Goal: Information Seeking & Learning: Learn about a topic

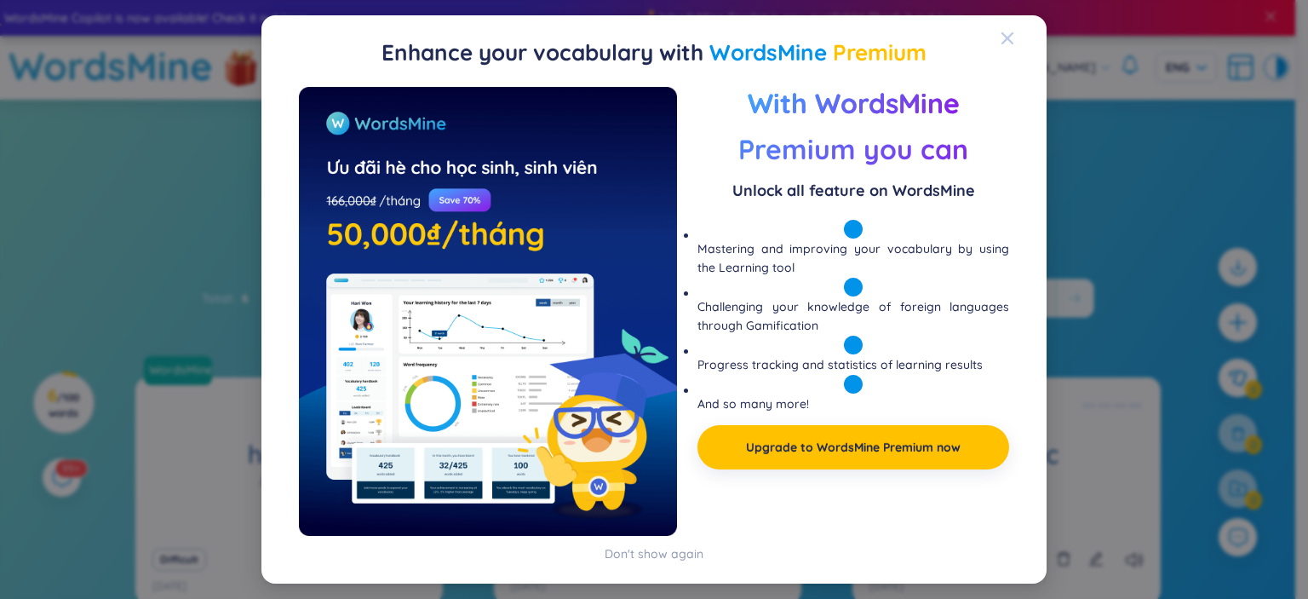
click at [1005, 32] on icon "Close" at bounding box center [1007, 39] width 14 height 14
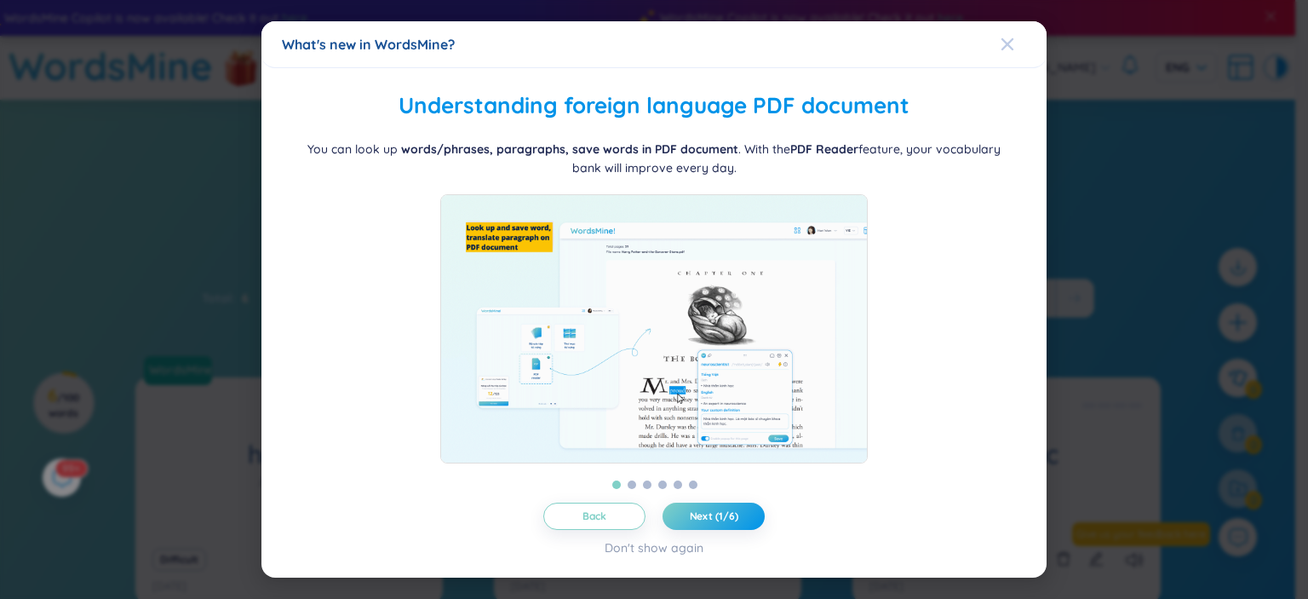
click at [1011, 37] on icon "Close" at bounding box center [1007, 44] width 14 height 14
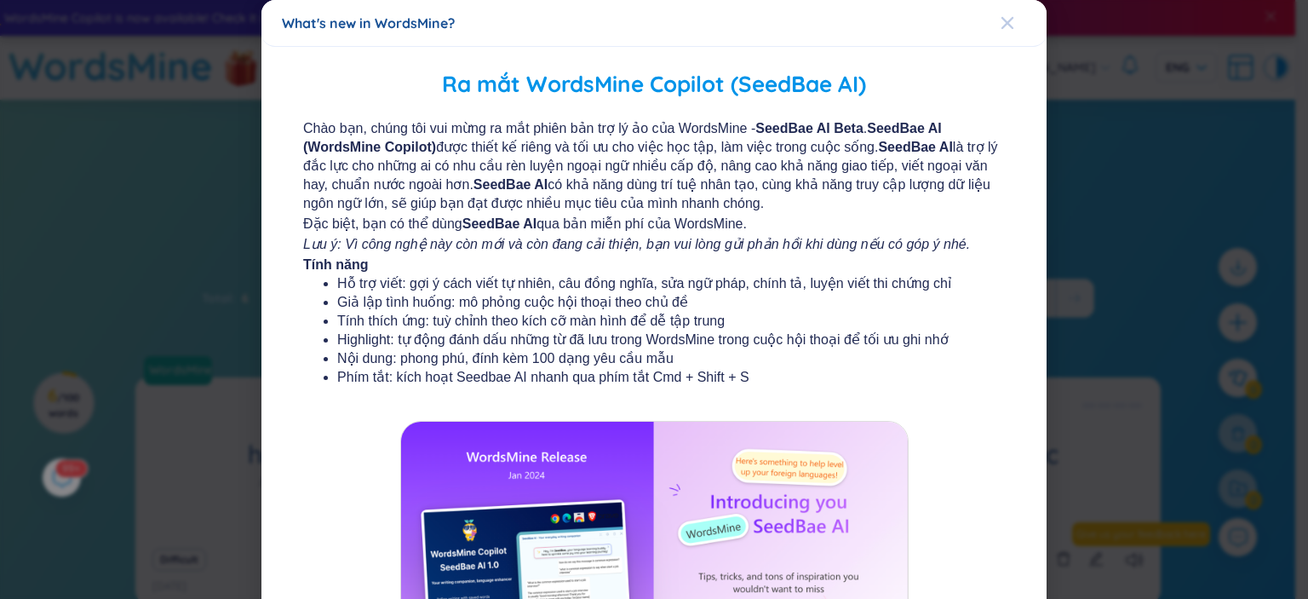
click at [1000, 30] on div "Close" at bounding box center [1007, 23] width 14 height 46
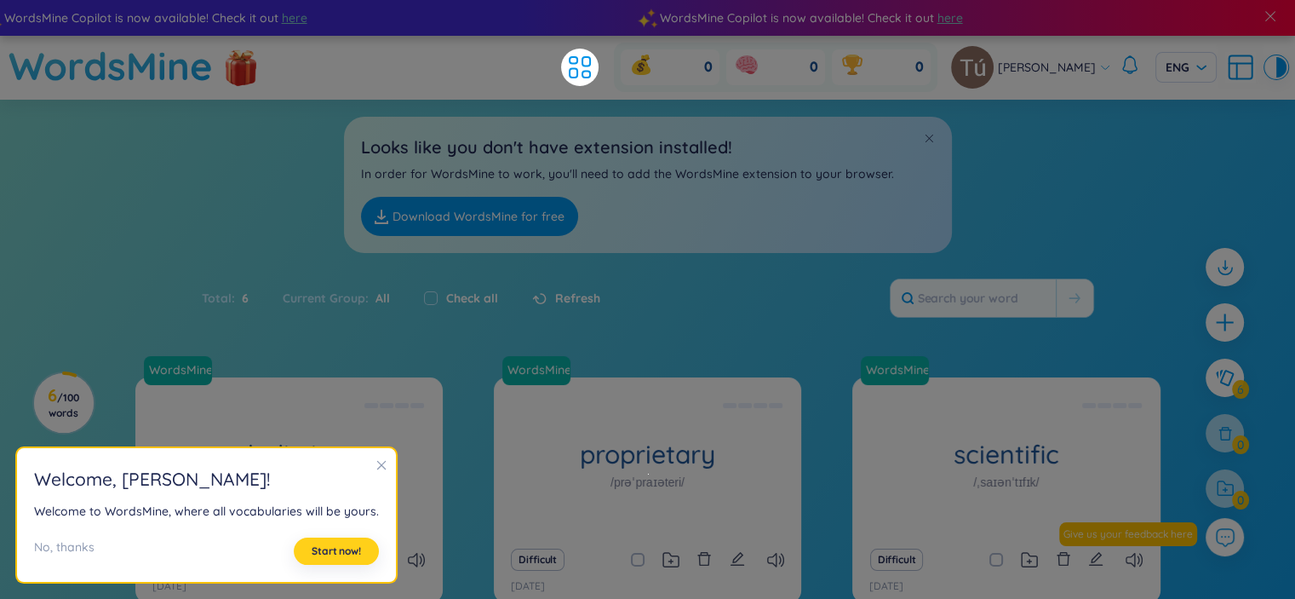
click at [324, 547] on span "Start now!" at bounding box center [336, 551] width 49 height 14
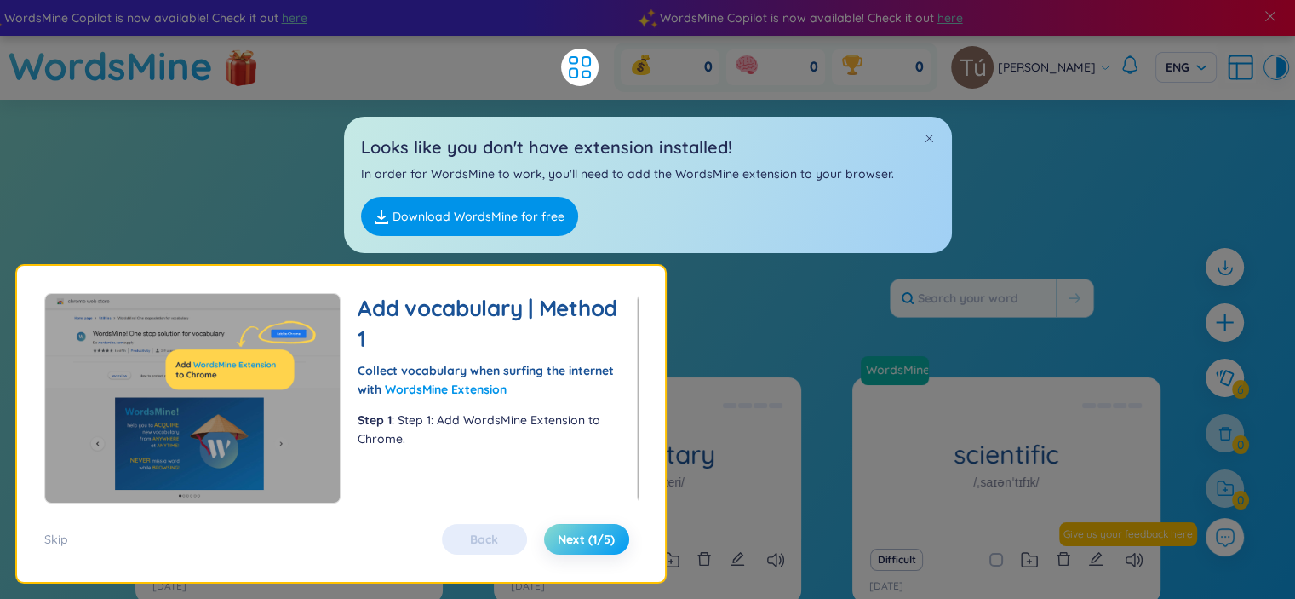
click at [579, 536] on span "Next (1/5)" at bounding box center [586, 538] width 57 height 17
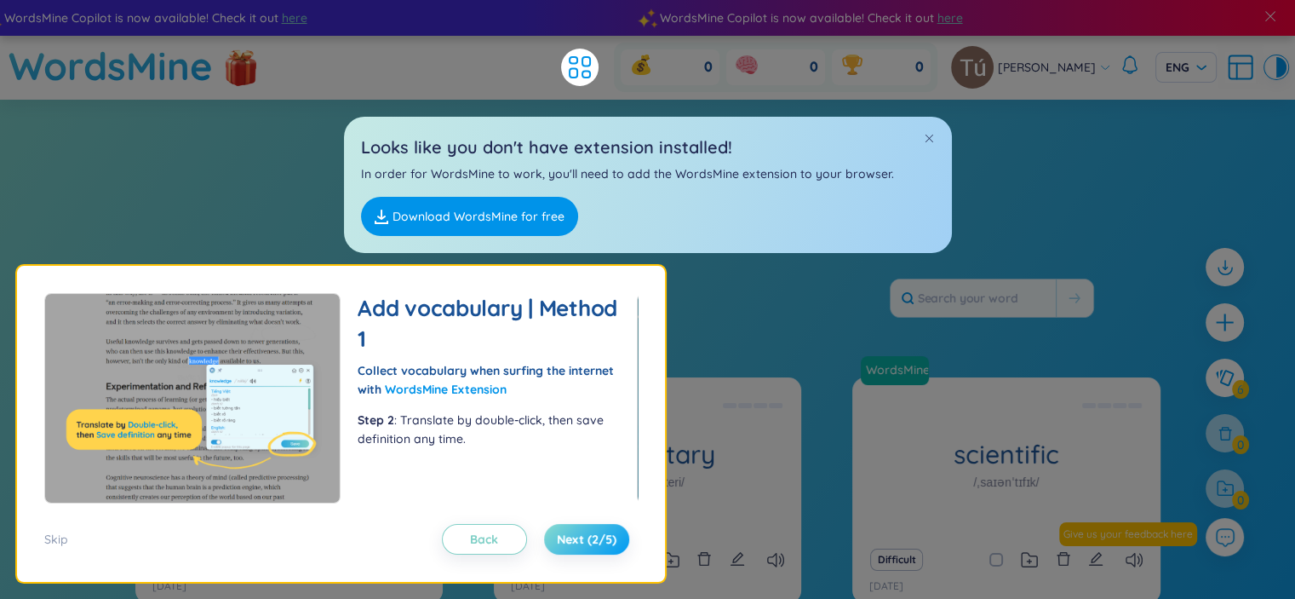
click at [579, 536] on span "Next (2/5)" at bounding box center [587, 538] width 60 height 17
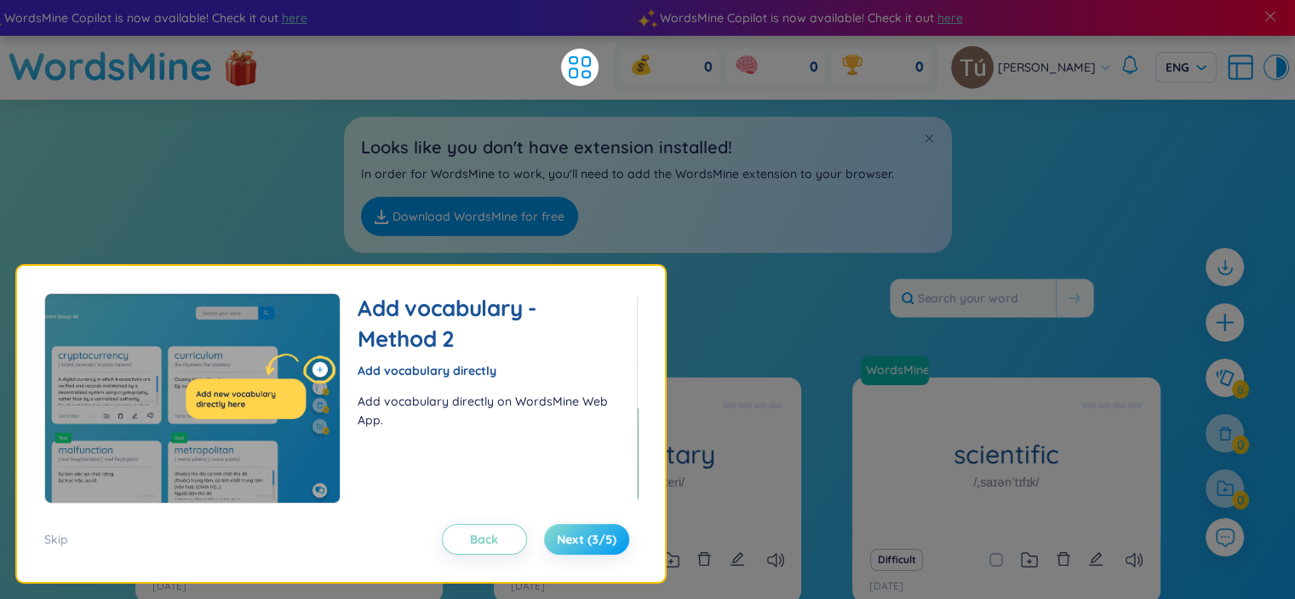
click at [579, 536] on span "Next (3/5)" at bounding box center [587, 538] width 60 height 17
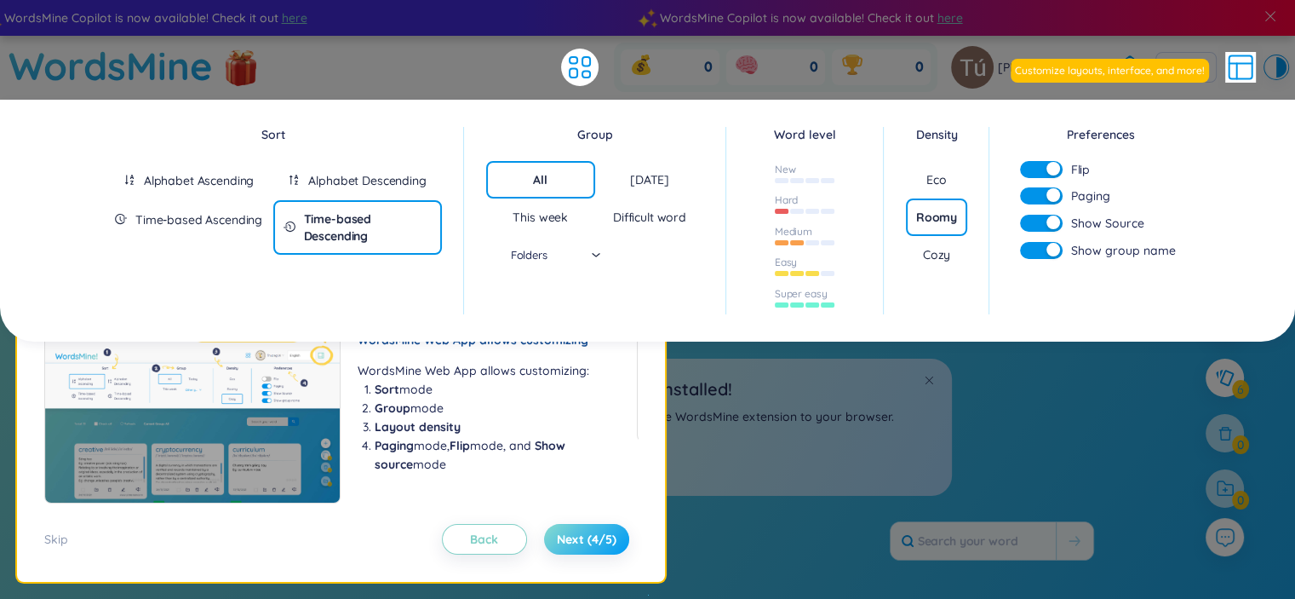
click at [579, 536] on span "Next (4/5)" at bounding box center [587, 538] width 60 height 17
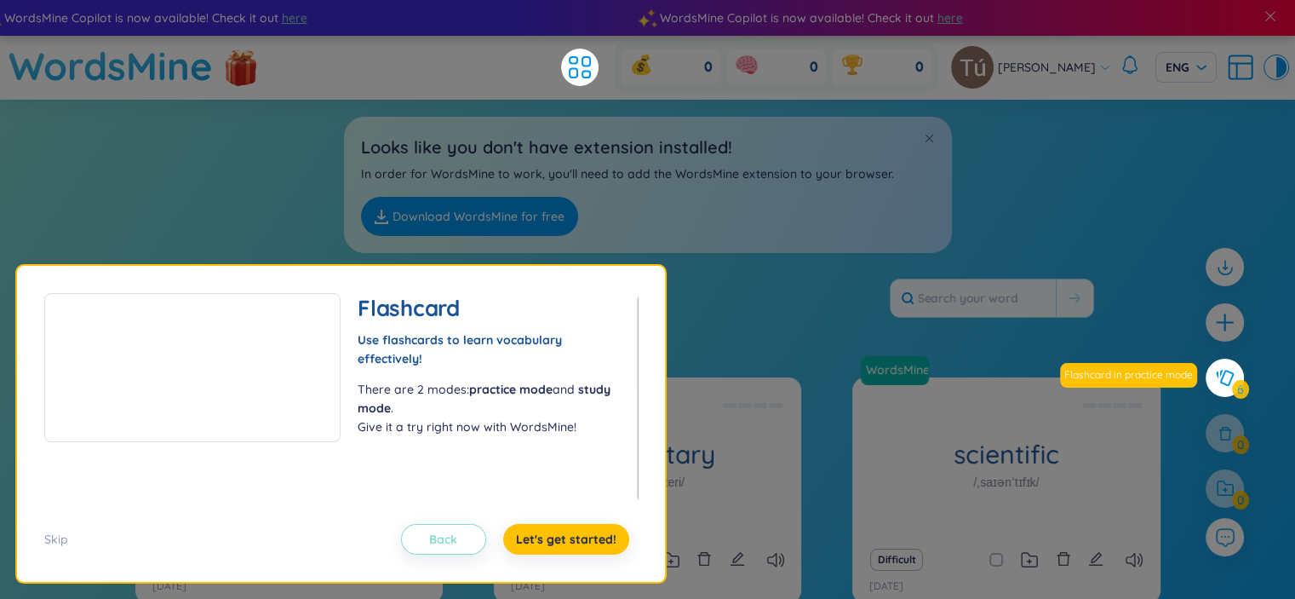
click at [443, 538] on span "Back" at bounding box center [443, 538] width 28 height 17
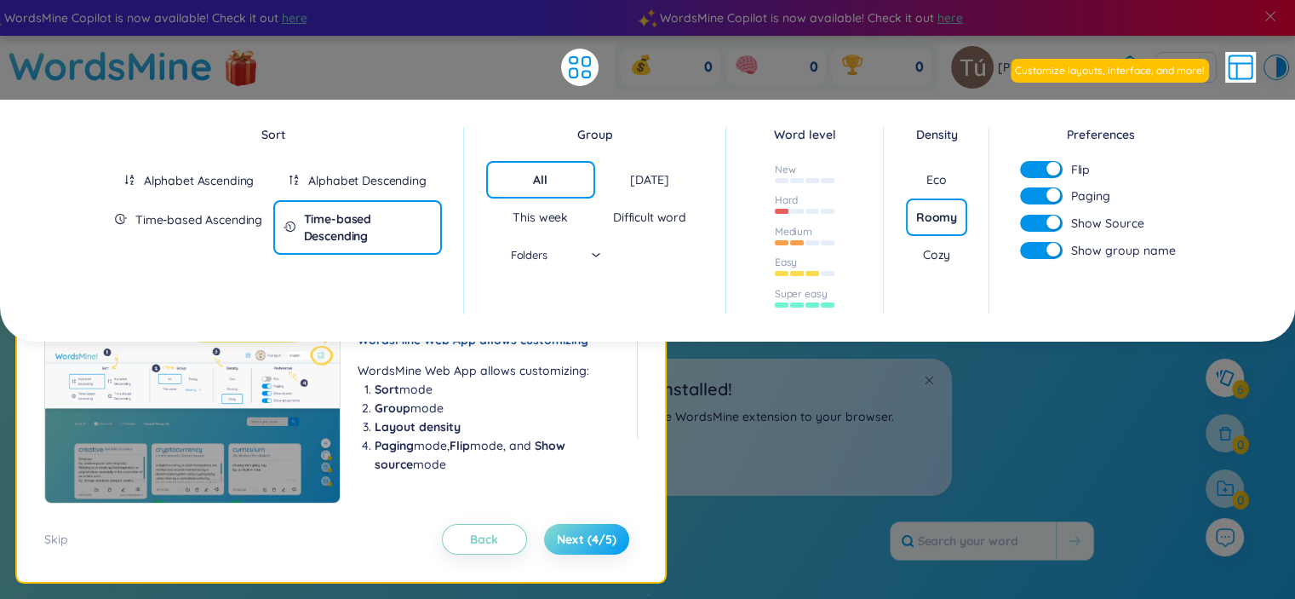
click at [588, 530] on span "Next (4/5)" at bounding box center [587, 538] width 60 height 17
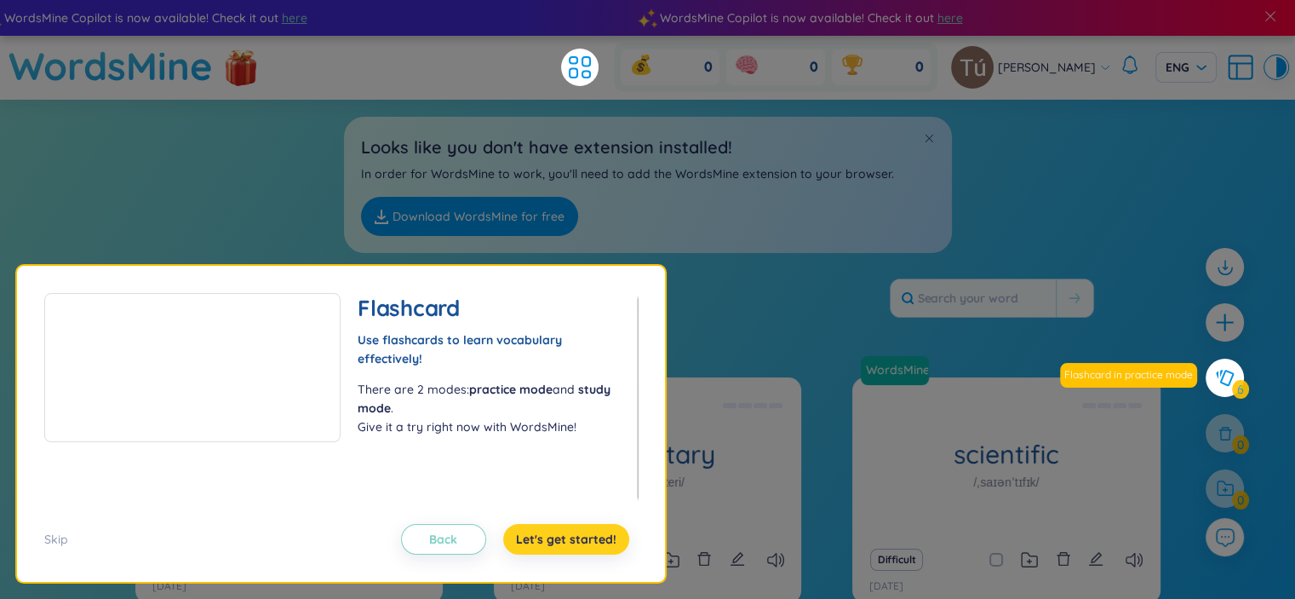
click at [615, 541] on span "Let's get started!" at bounding box center [566, 538] width 100 height 17
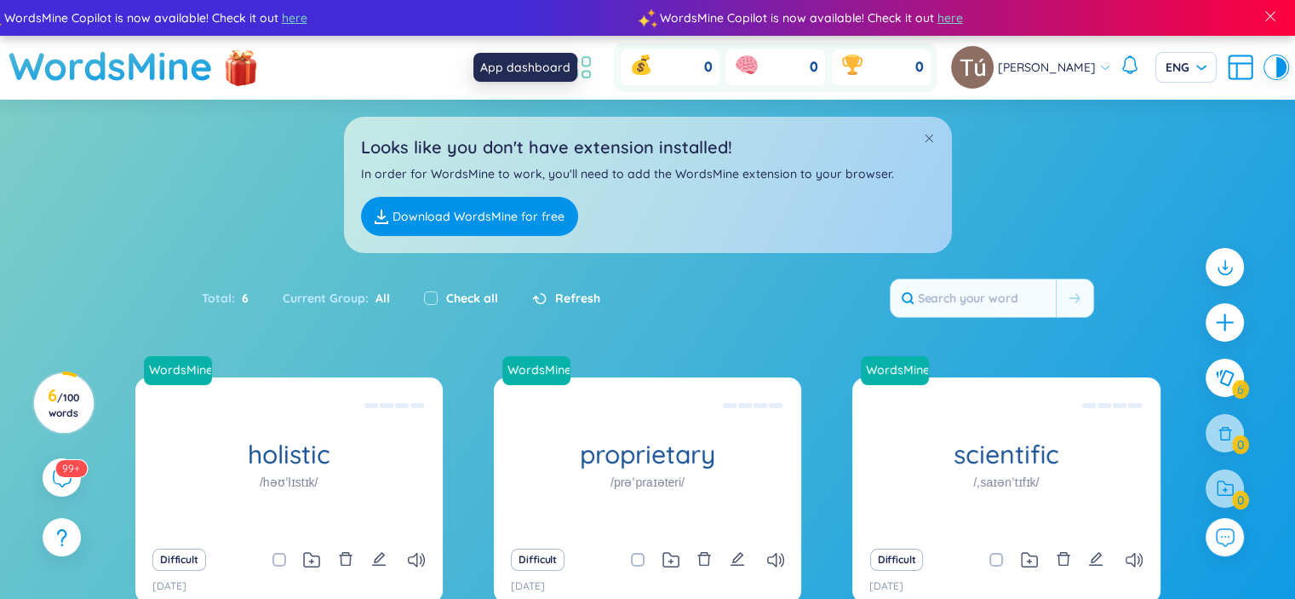
click at [595, 75] on icon at bounding box center [579, 67] width 31 height 31
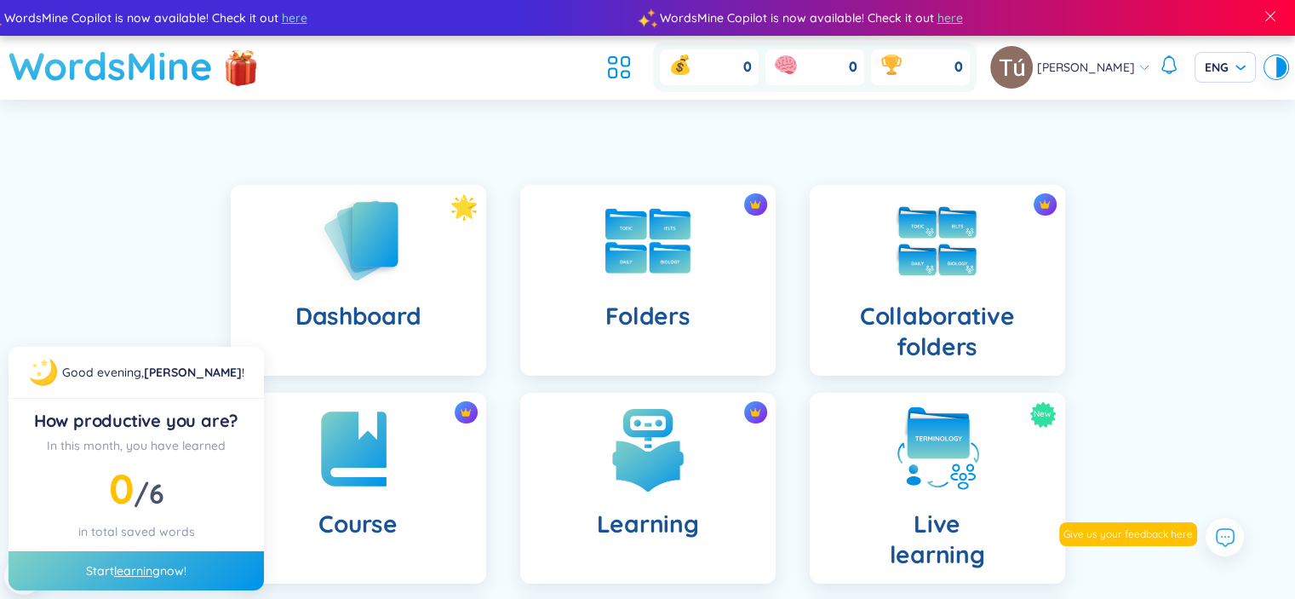
click at [175, 77] on h1 "WordsMine" at bounding box center [111, 66] width 204 height 60
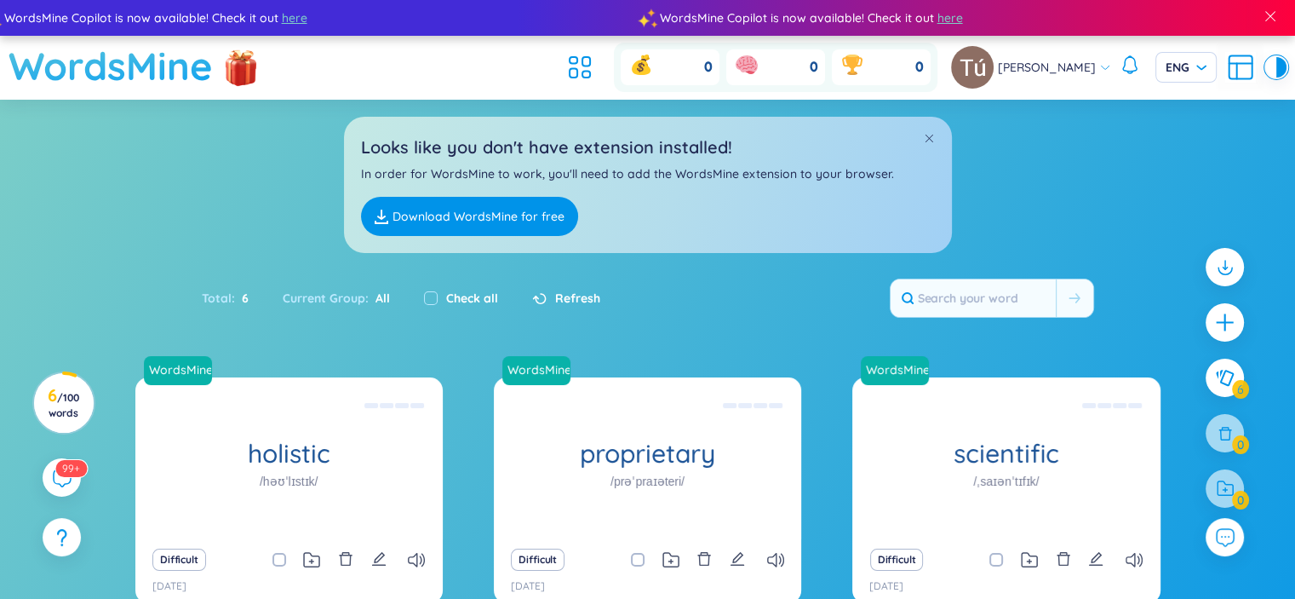
click at [175, 77] on h1 "WordsMine" at bounding box center [111, 66] width 204 height 60
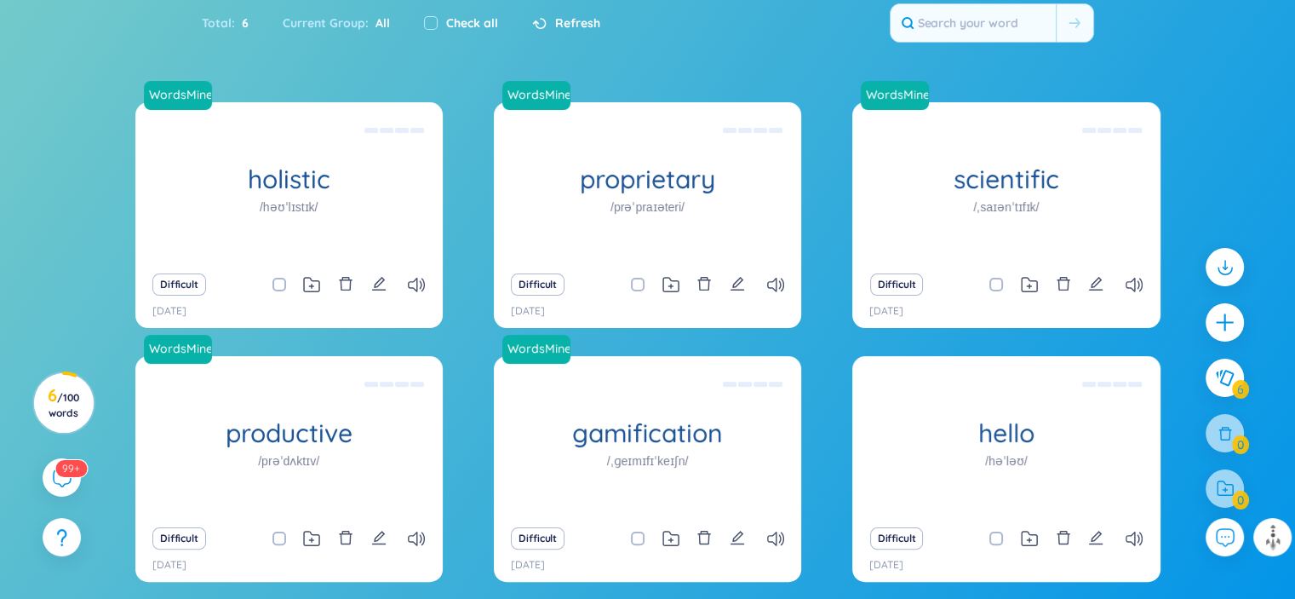
scroll to position [347, 0]
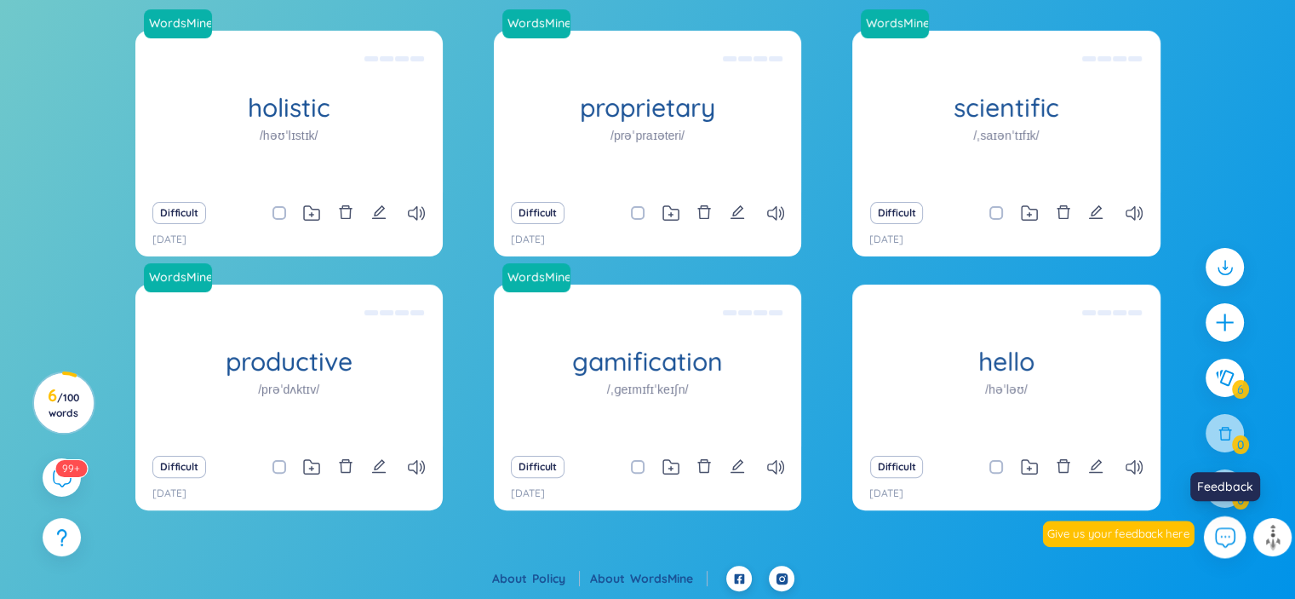
click at [1224, 542] on icon at bounding box center [1224, 536] width 22 height 22
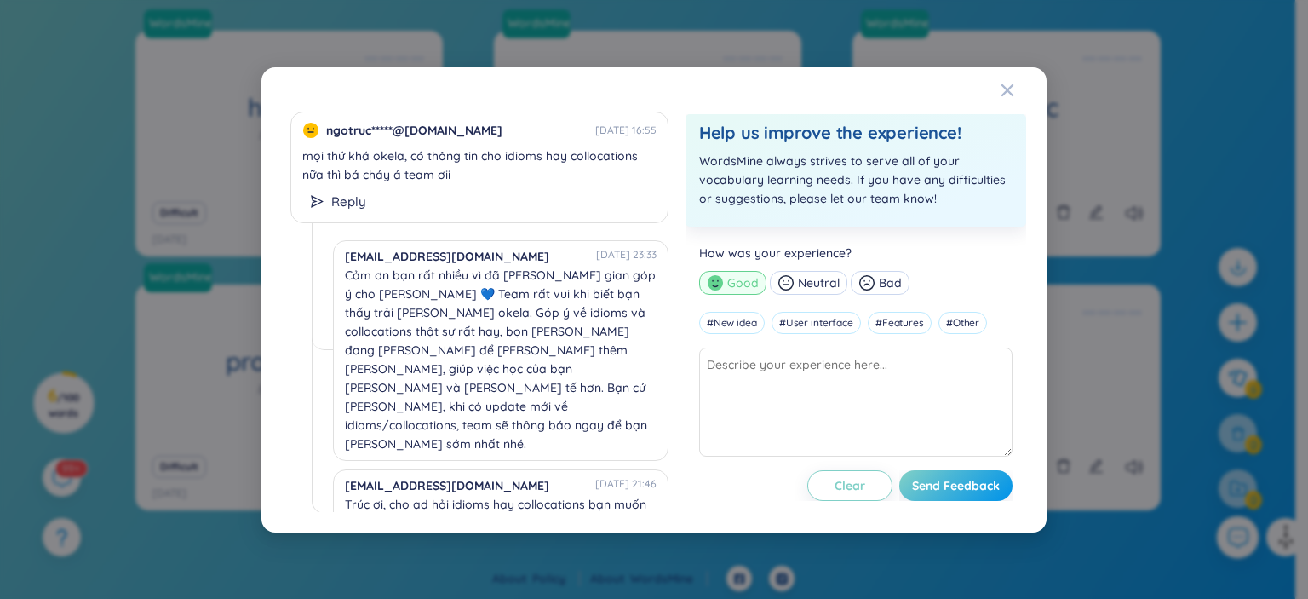
click at [1224, 542] on div "ngotruc*****@[DOMAIN_NAME] [DATE] 16:55 mọi thứ khá okela, có thông tin cho idi…" at bounding box center [654, 299] width 1308 height 599
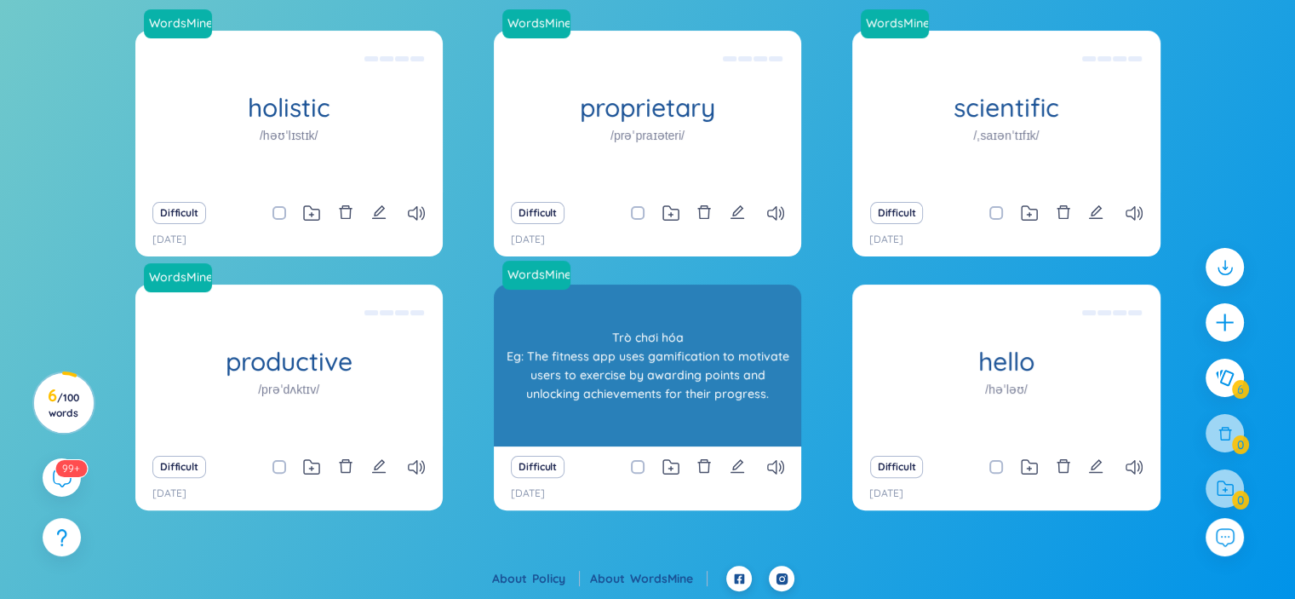
scroll to position [0, 0]
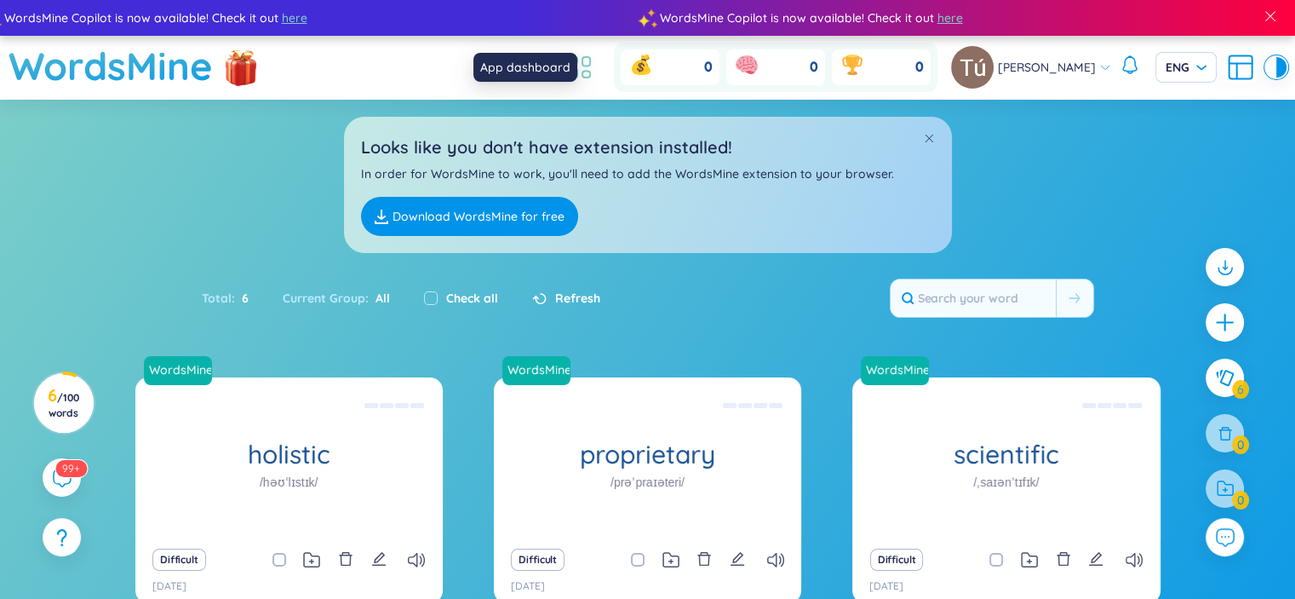
click at [590, 69] on icon at bounding box center [579, 67] width 31 height 31
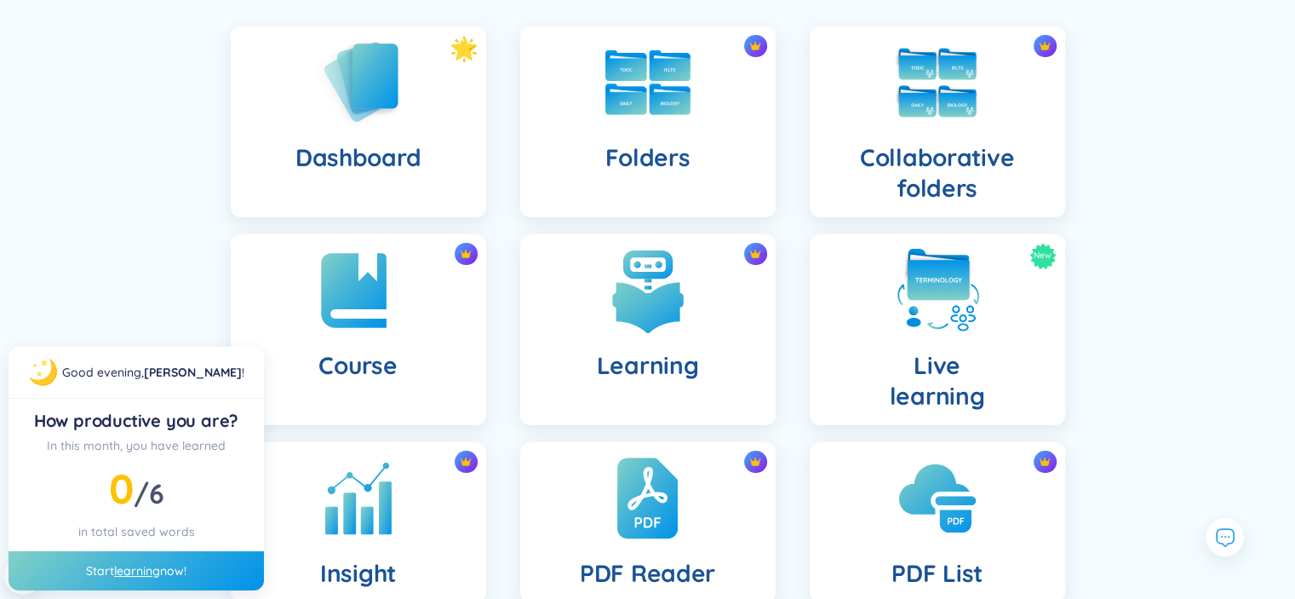
scroll to position [117, 0]
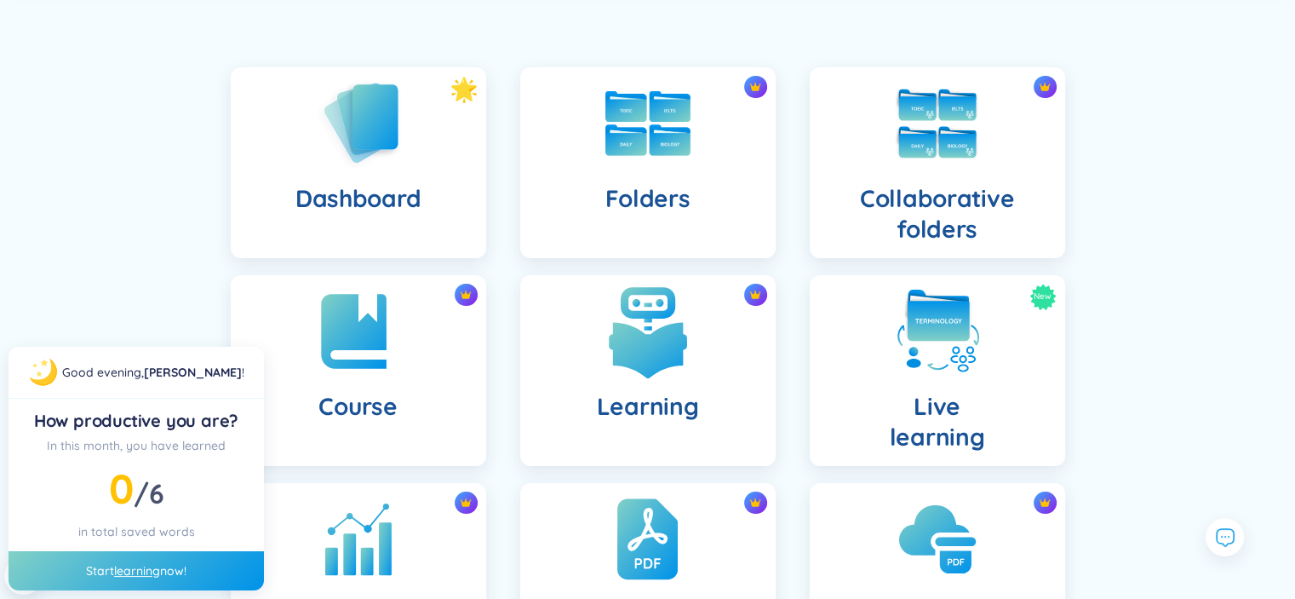
click at [706, 358] on div "Learning" at bounding box center [647, 370] width 255 height 191
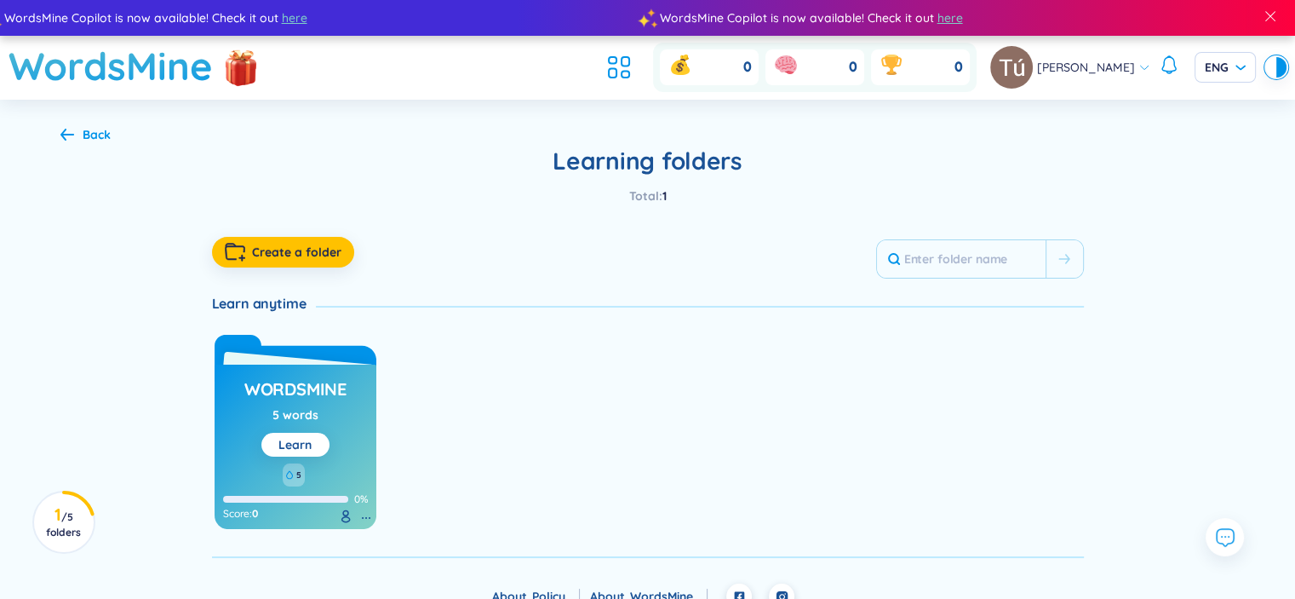
scroll to position [17, 0]
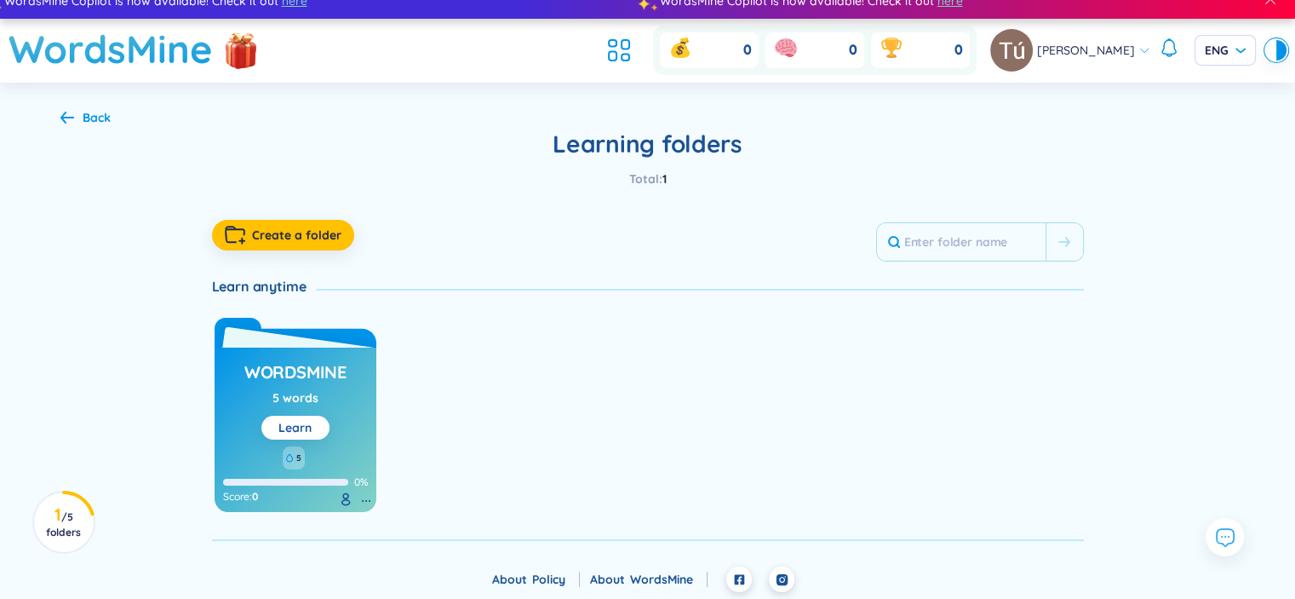
click at [296, 425] on link "Learn" at bounding box center [294, 427] width 33 height 15
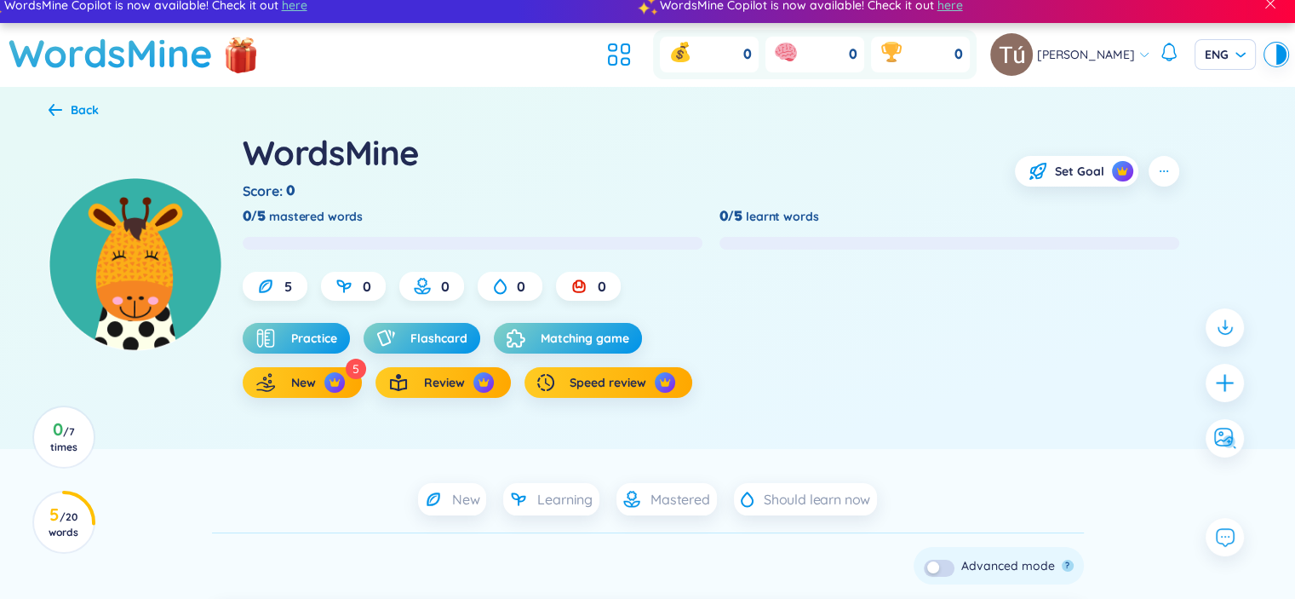
scroll to position [10, 0]
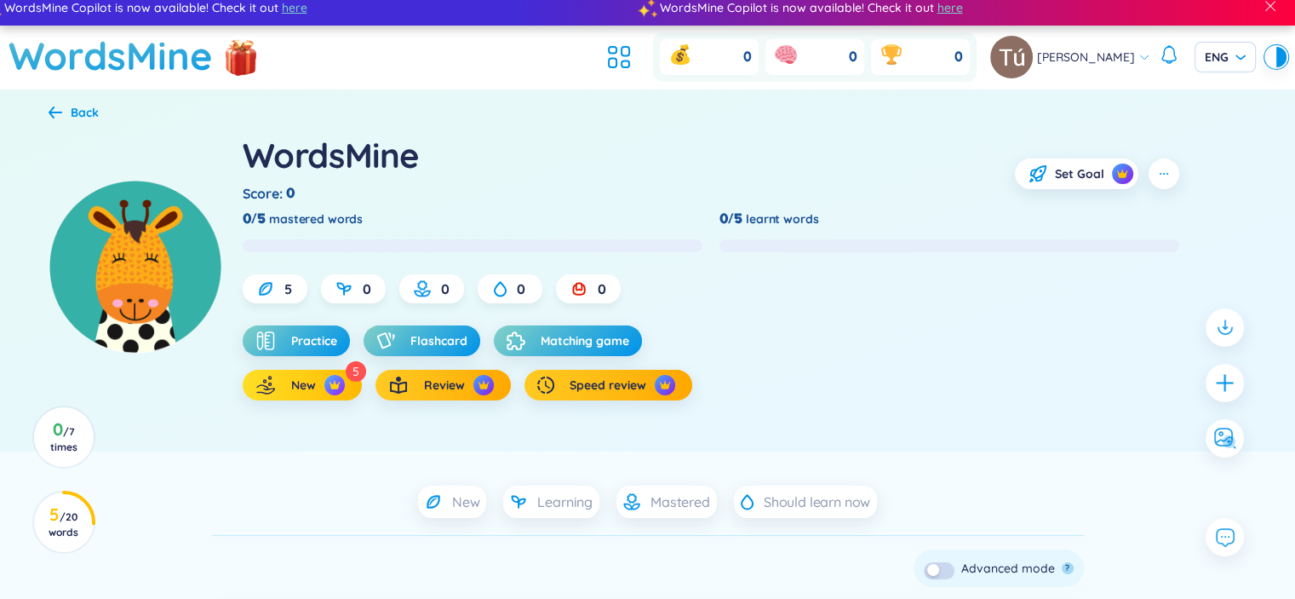
click at [352, 382] on button "New" at bounding box center [302, 385] width 119 height 31
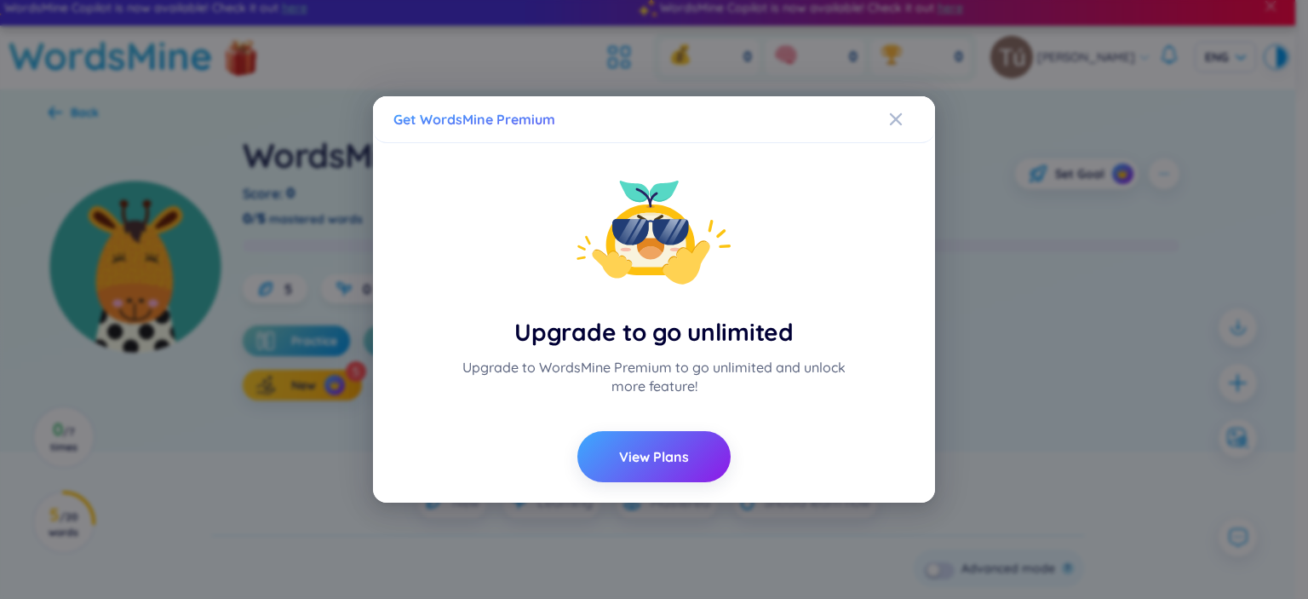
click at [696, 372] on div "Upgrade to WordsMine Premium to go unlimited and unlock more feature!" at bounding box center [654, 376] width 391 height 37
click at [676, 477] on button "View Plans" at bounding box center [653, 456] width 153 height 51
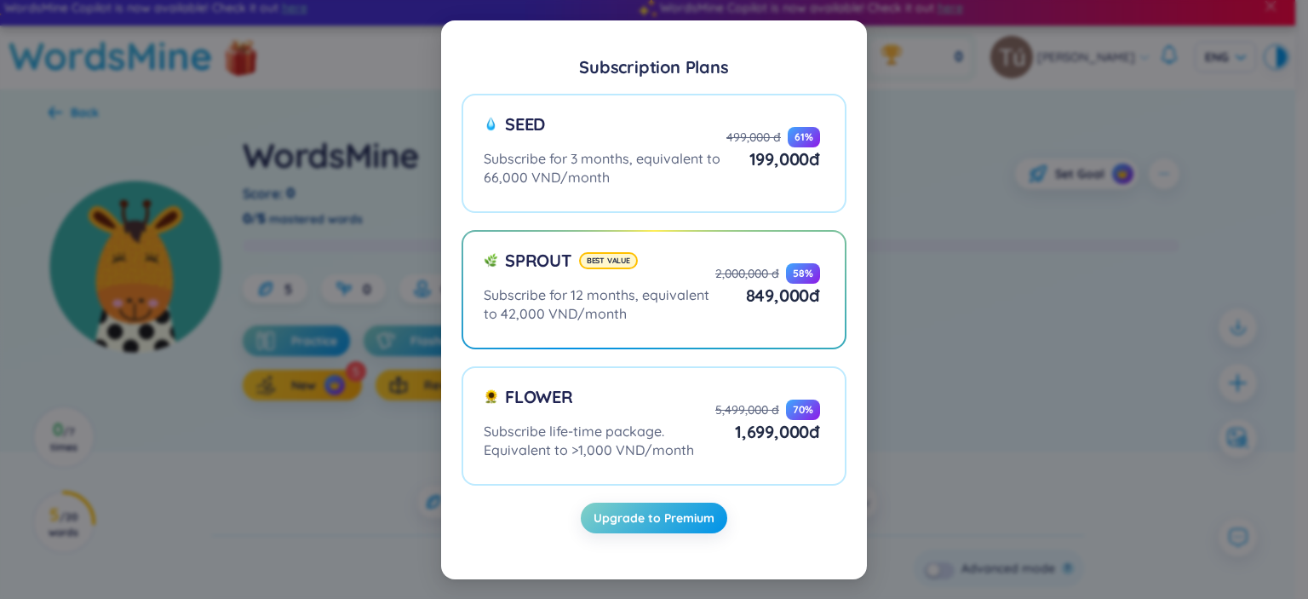
click at [1051, 98] on div "Subscription Plans Seed Subscribe for 3 months, equivalent to 66,000 VND/month …" at bounding box center [654, 299] width 1308 height 599
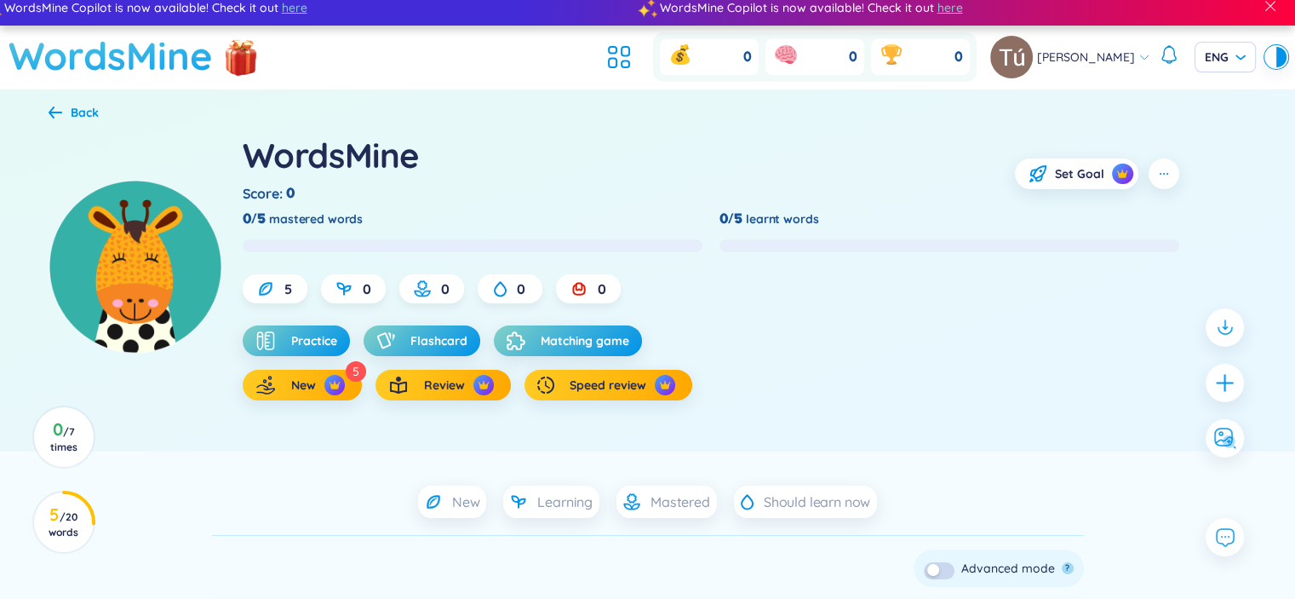
click at [119, 66] on h1 "WordsMine" at bounding box center [111, 56] width 204 height 60
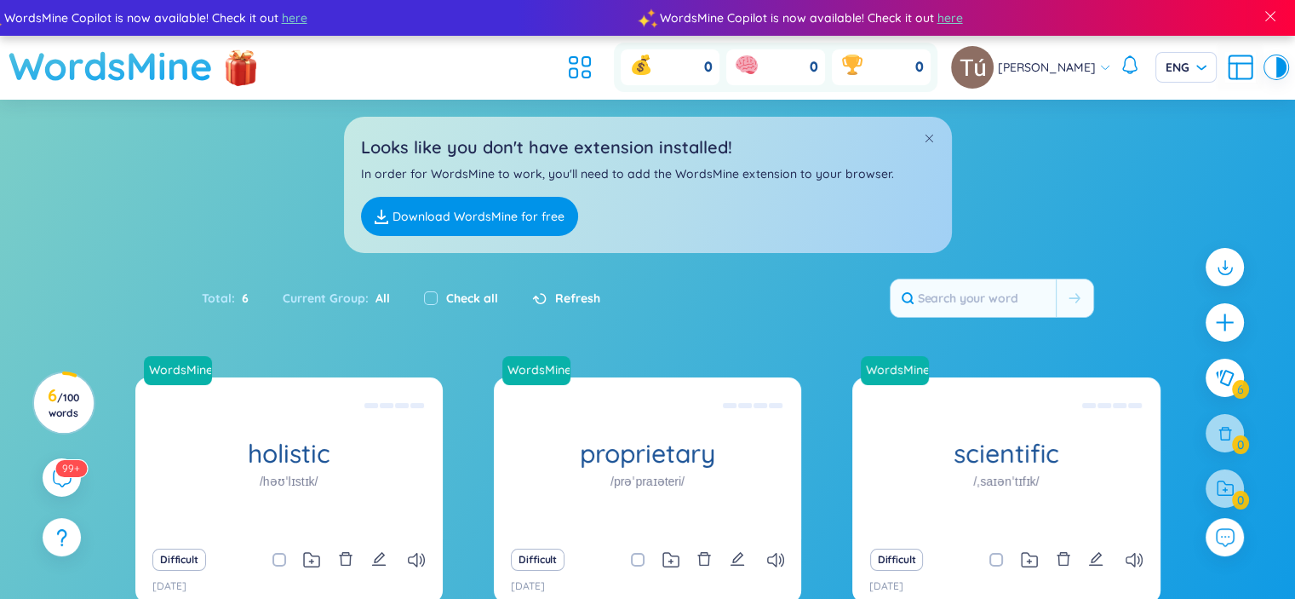
scroll to position [193, 0]
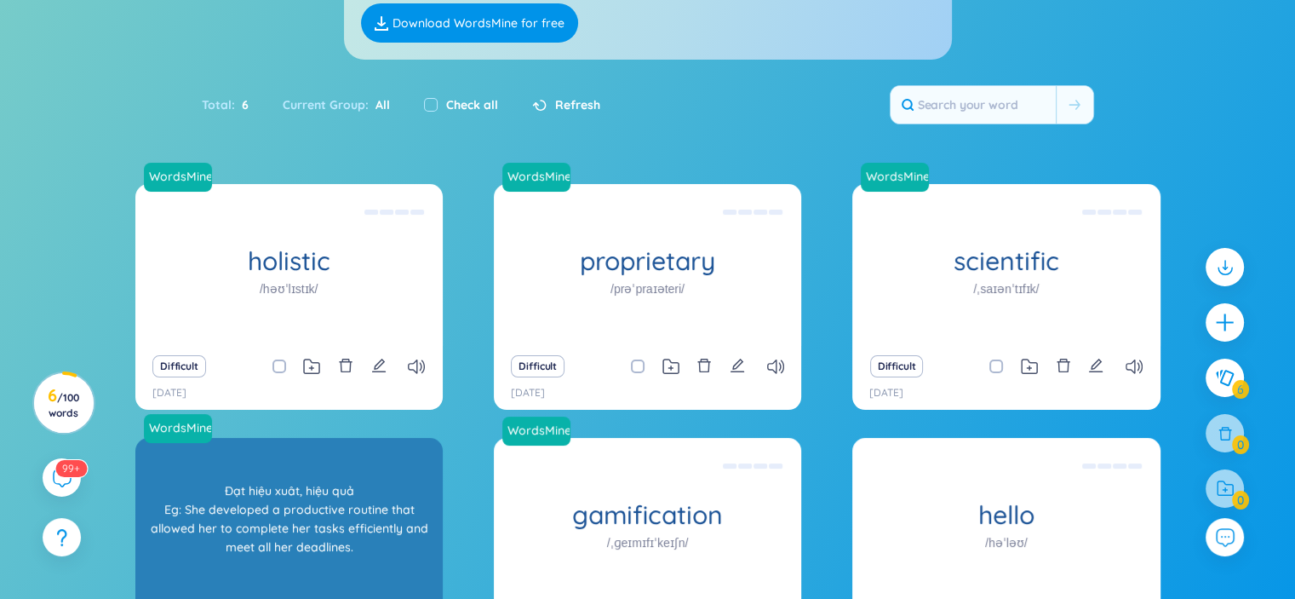
click at [320, 341] on div "WordsMine holistic /həʊˈlɪstɪk/ [PERSON_NAME] Eg: The holistic approach to heal…" at bounding box center [647, 434] width 1025 height 501
click at [320, 341] on div "Toàn diện Eg: The holistic approach to healthcare takes into account the physic…" at bounding box center [288, 265] width 307 height 162
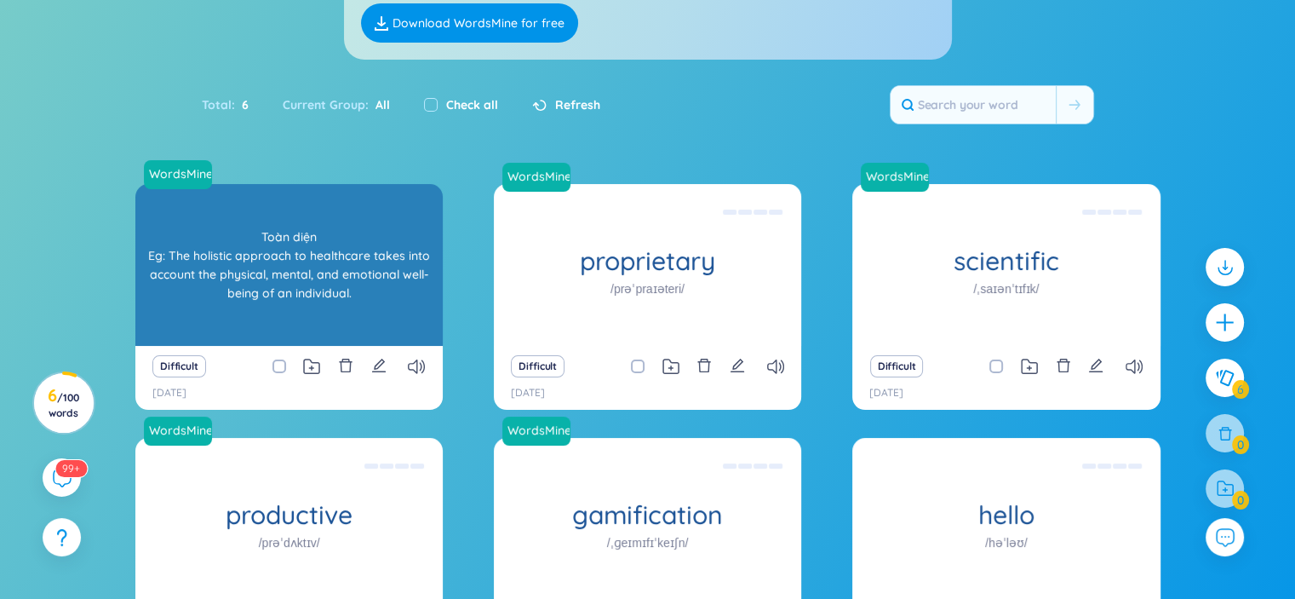
click at [357, 315] on div "Toàn diện Eg: The holistic approach to healthcare takes into account the physic…" at bounding box center [289, 264] width 290 height 153
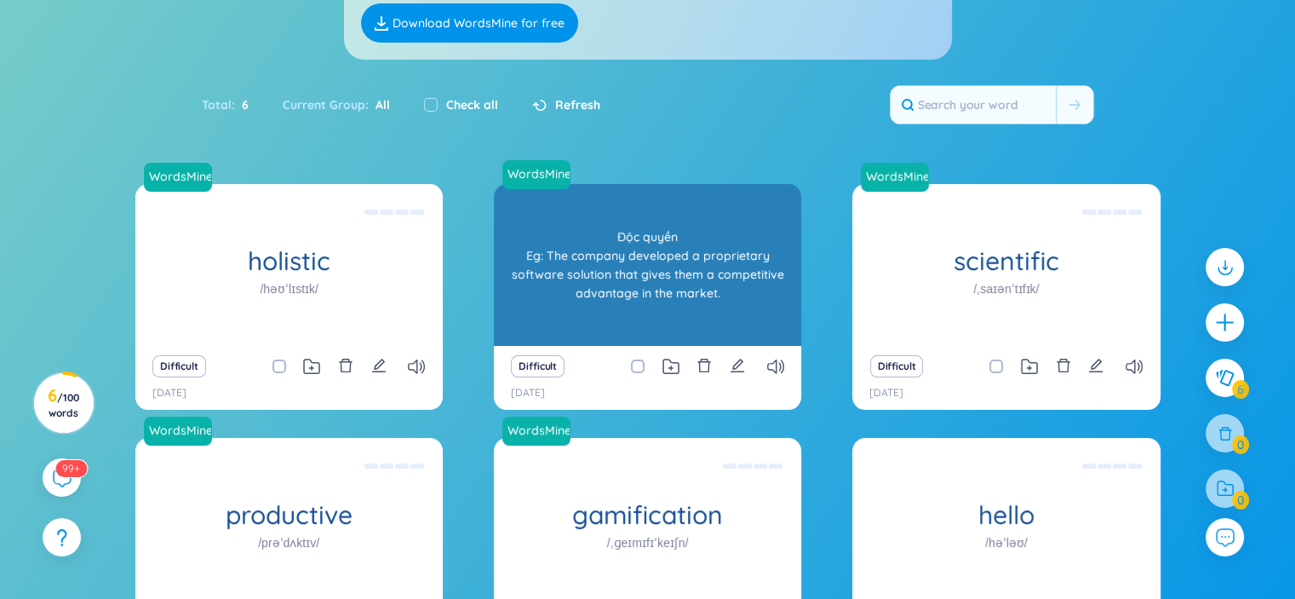
click at [646, 315] on div "Độc quyền Eg: The company developed a proprietary software solution that gives …" at bounding box center [647, 264] width 290 height 153
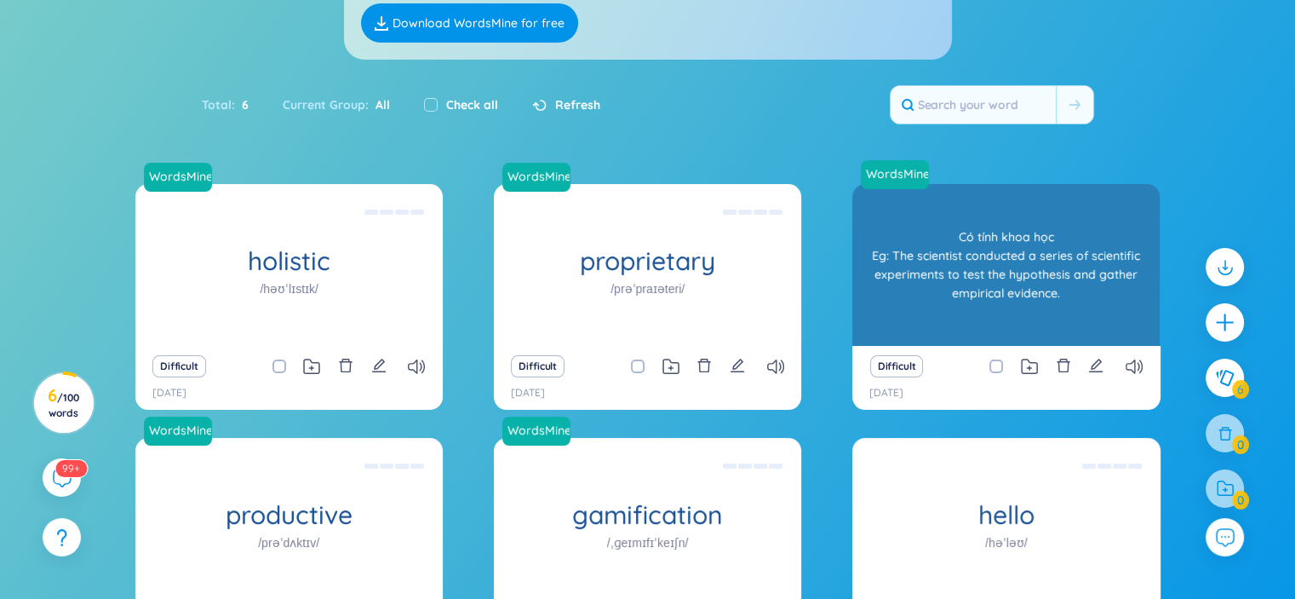
click at [981, 237] on div "scientific /ˌsaɪənˈtɪfɪk/" at bounding box center [1005, 265] width 307 height 162
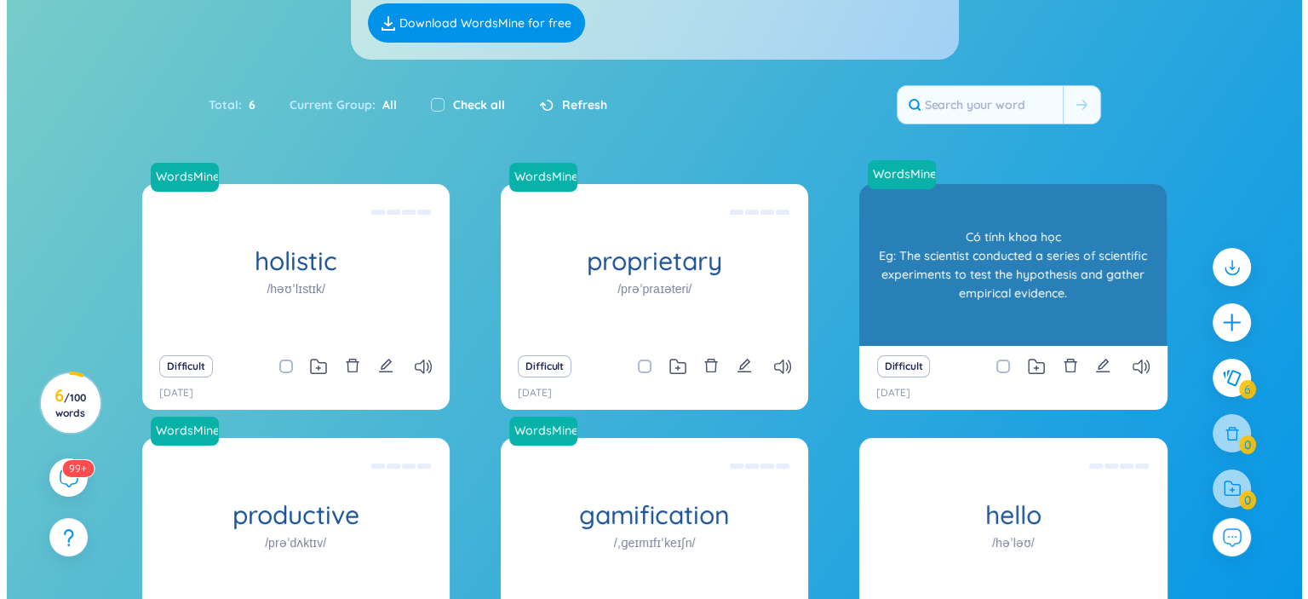
scroll to position [0, 0]
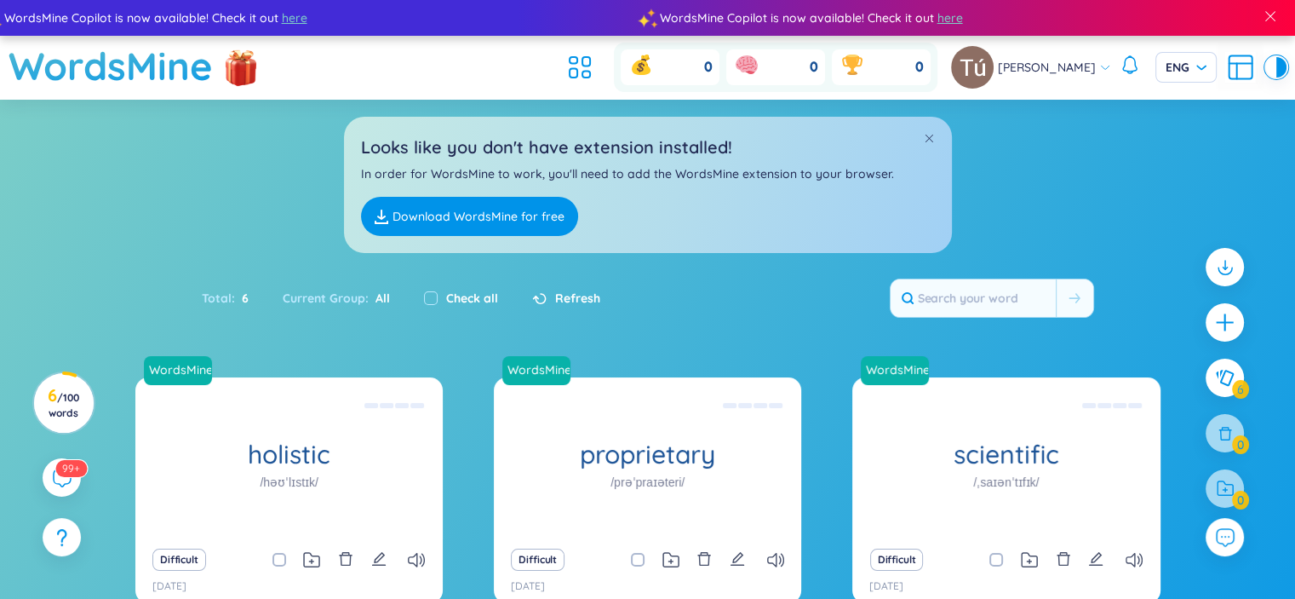
click at [1252, 282] on div at bounding box center [1224, 386] width 55 height 294
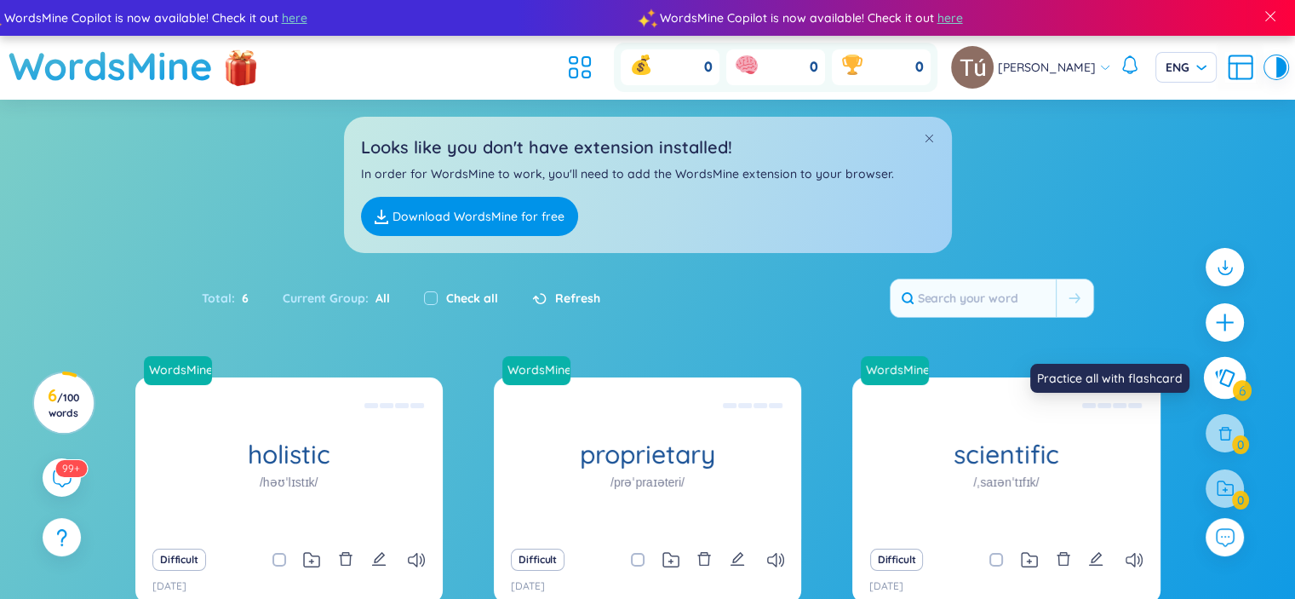
click at [1223, 384] on icon at bounding box center [1225, 378] width 20 height 18
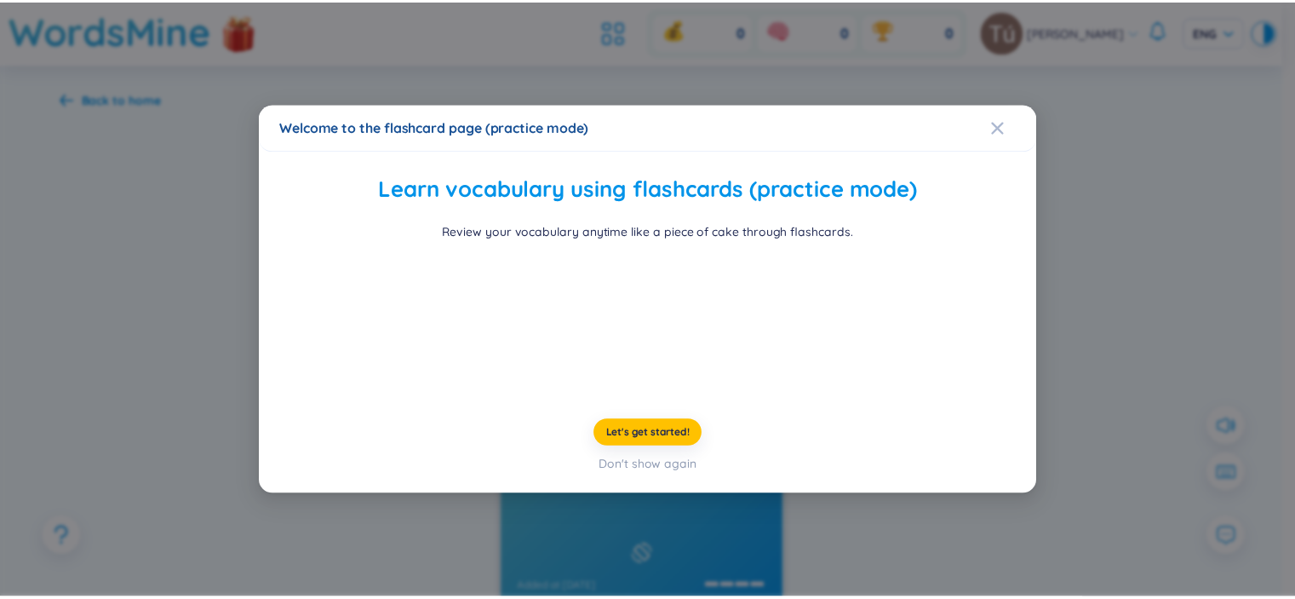
scroll to position [48, 0]
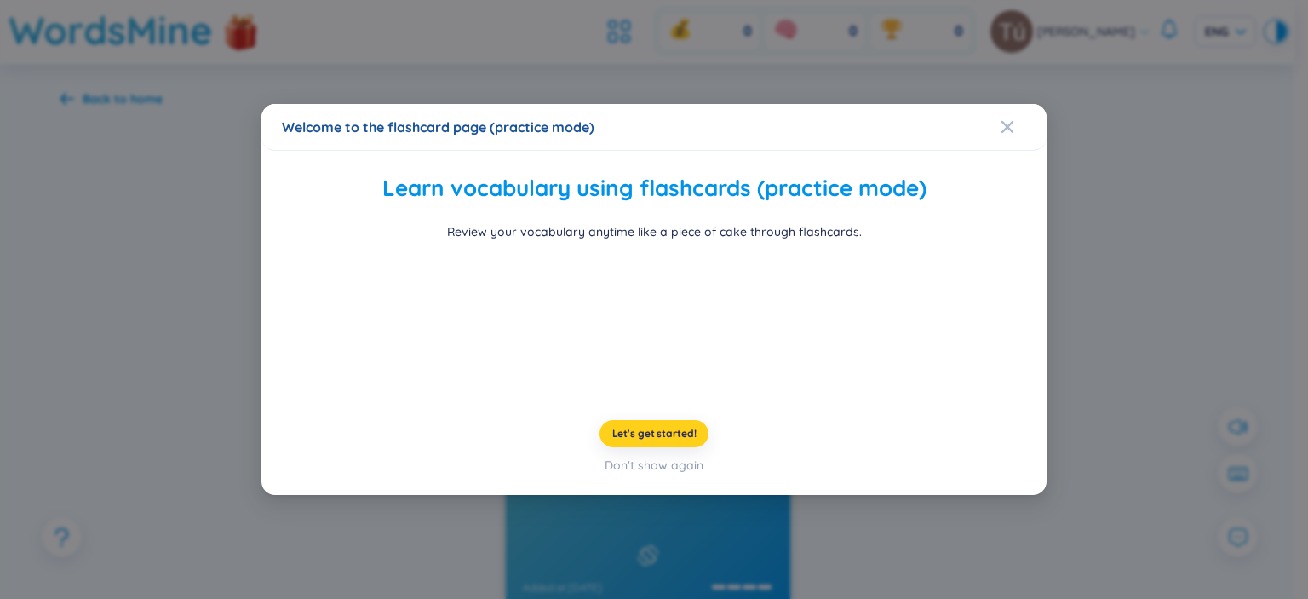
click at [618, 447] on button "Let's get started!" at bounding box center [654, 433] width 110 height 27
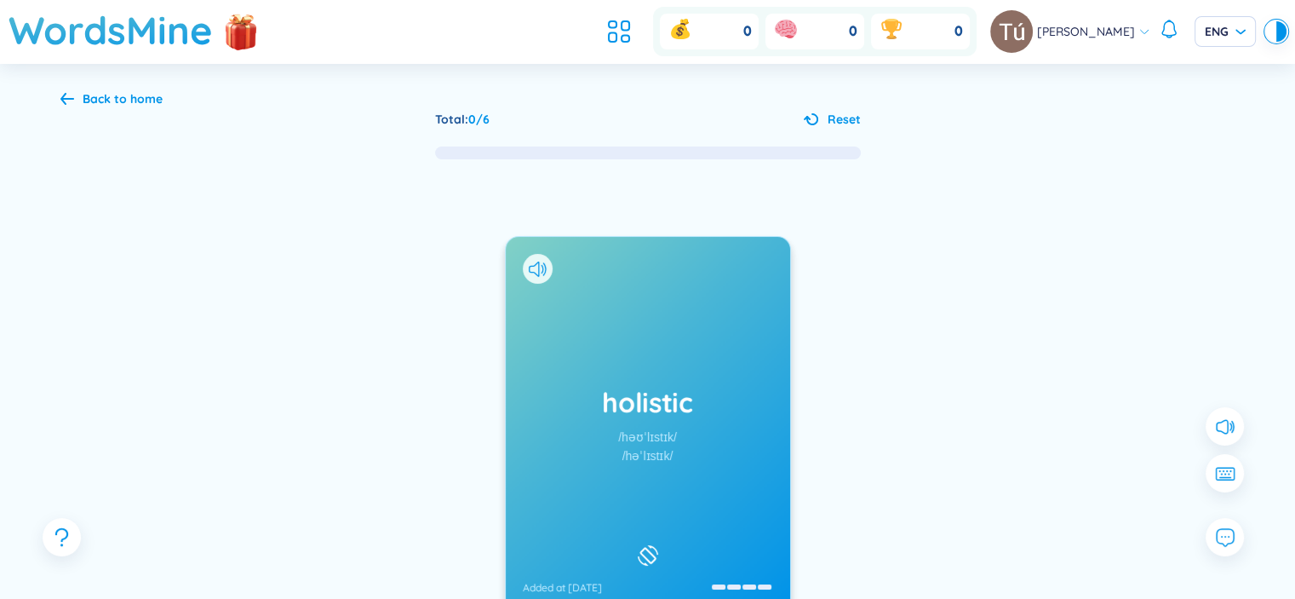
click at [699, 313] on div "holistic /həʊˈlɪstɪk/ /həˈlɪstɪk/ Added at [DATE]" at bounding box center [648, 424] width 284 height 375
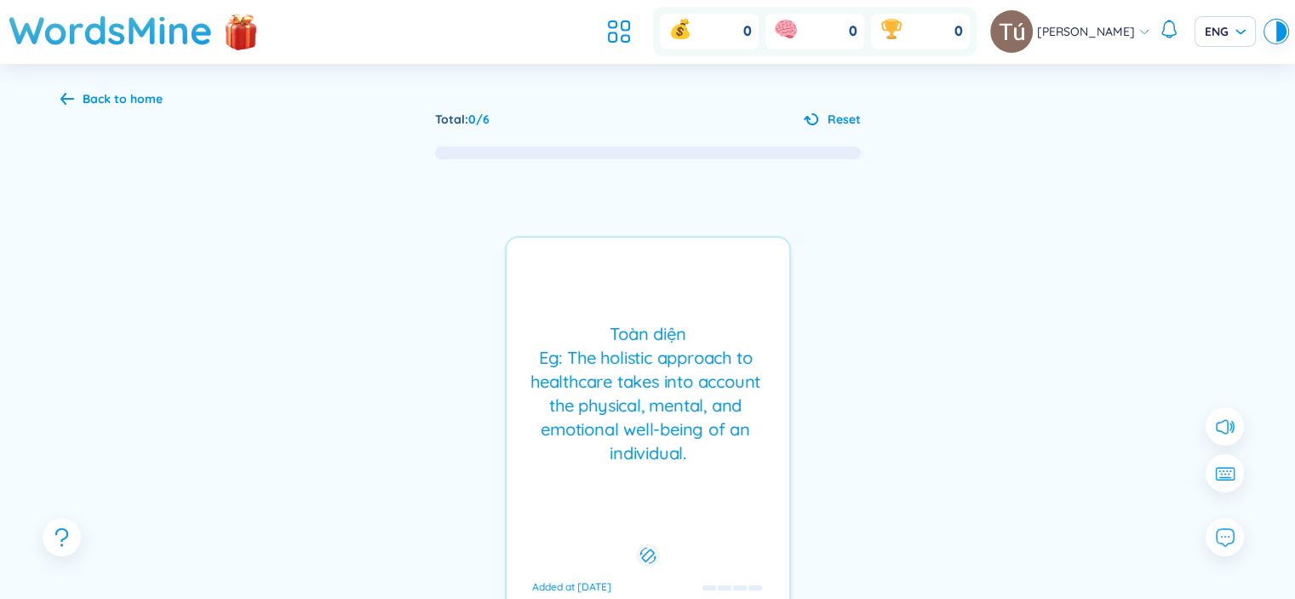
click at [699, 313] on div "[PERSON_NAME] Eg: The holistic approach to healthcare takes into account the ph…" at bounding box center [648, 424] width 286 height 376
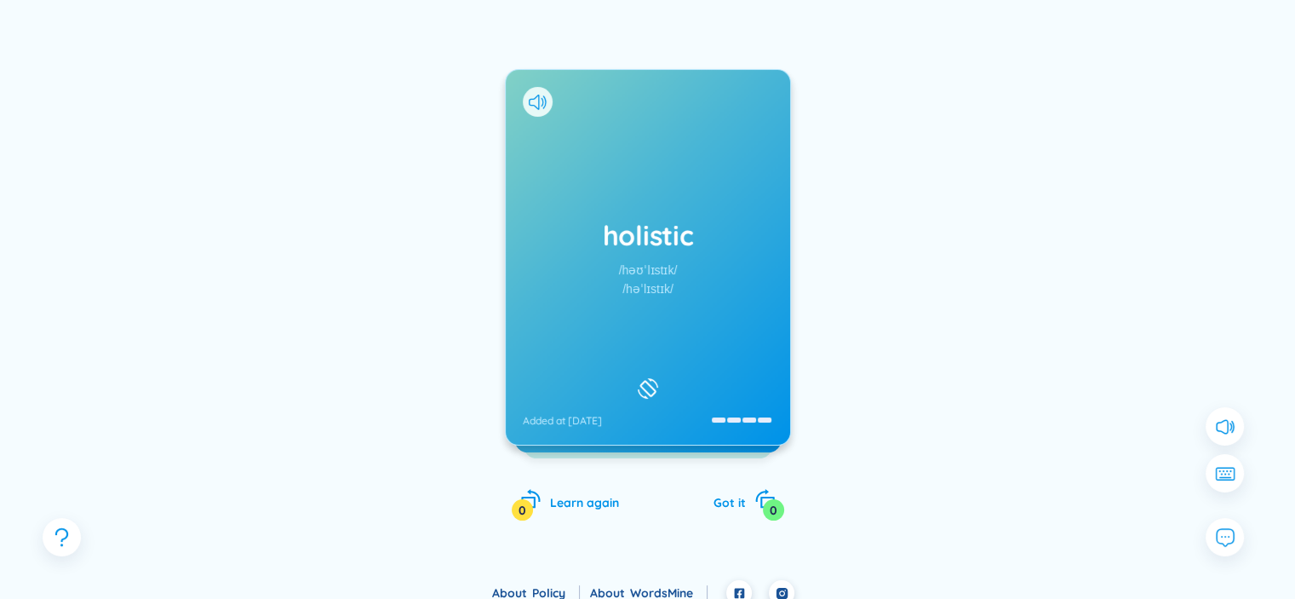
scroll to position [172, 0]
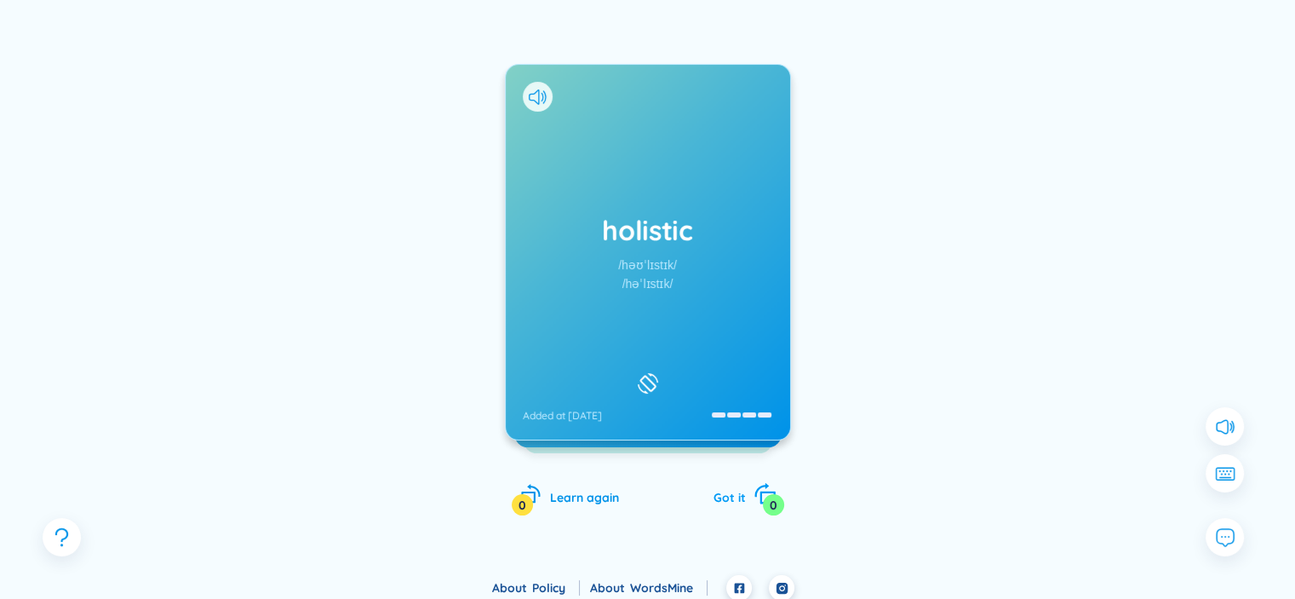
click at [731, 501] on span "Got it" at bounding box center [729, 497] width 32 height 15
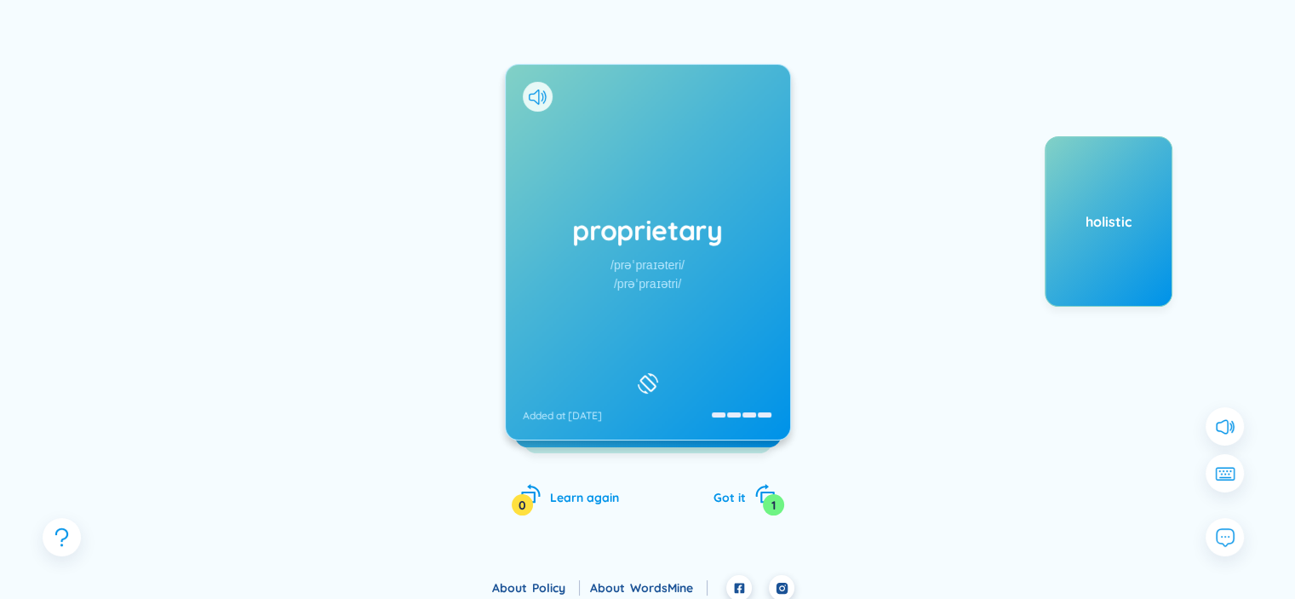
click at [678, 257] on div "/prəˈpraɪəteri/" at bounding box center [647, 264] width 74 height 19
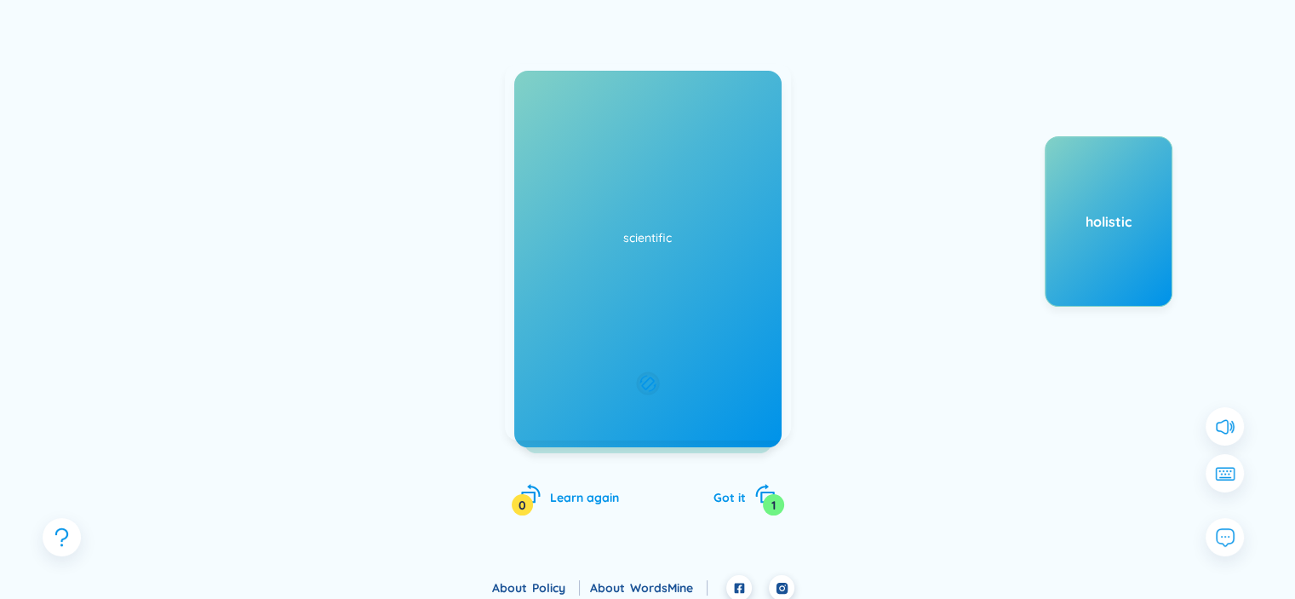
click at [678, 257] on div "Độc quyền Eg: The company developed a proprietary software solution that gives …" at bounding box center [648, 221] width 266 height 119
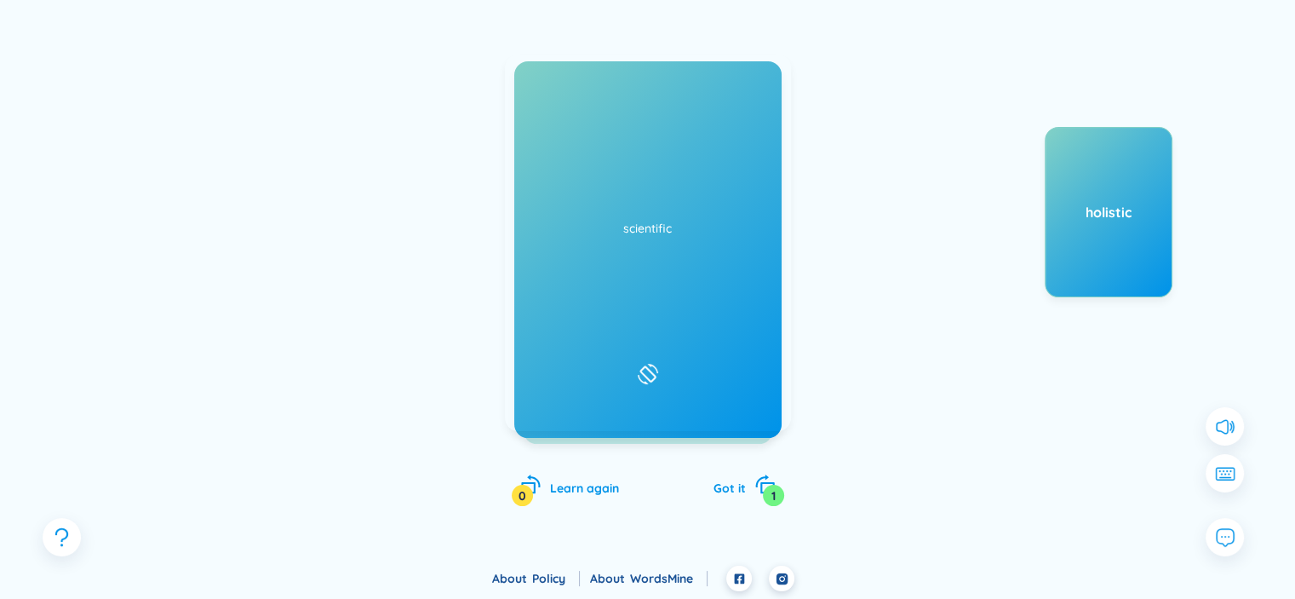
scroll to position [0, 0]
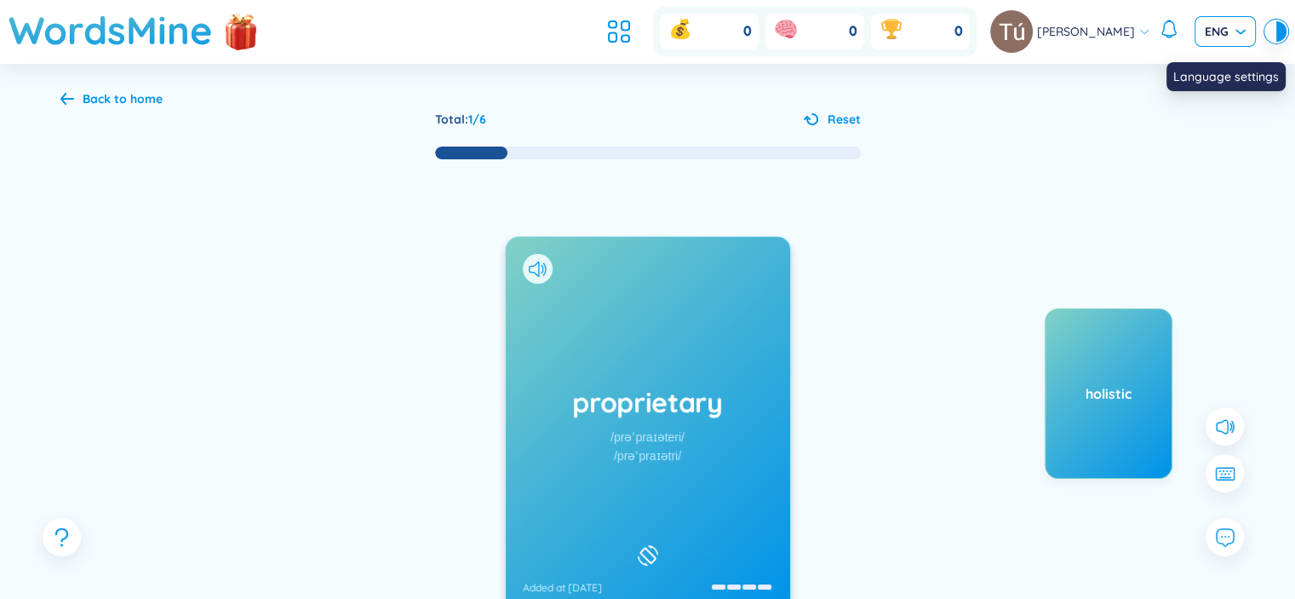
click at [1240, 26] on span "ENG" at bounding box center [1225, 31] width 41 height 17
click at [1261, 33] on div "[PERSON_NAME] ENG" at bounding box center [1138, 31] width 296 height 43
click at [1276, 34] on div at bounding box center [1281, 31] width 10 height 20
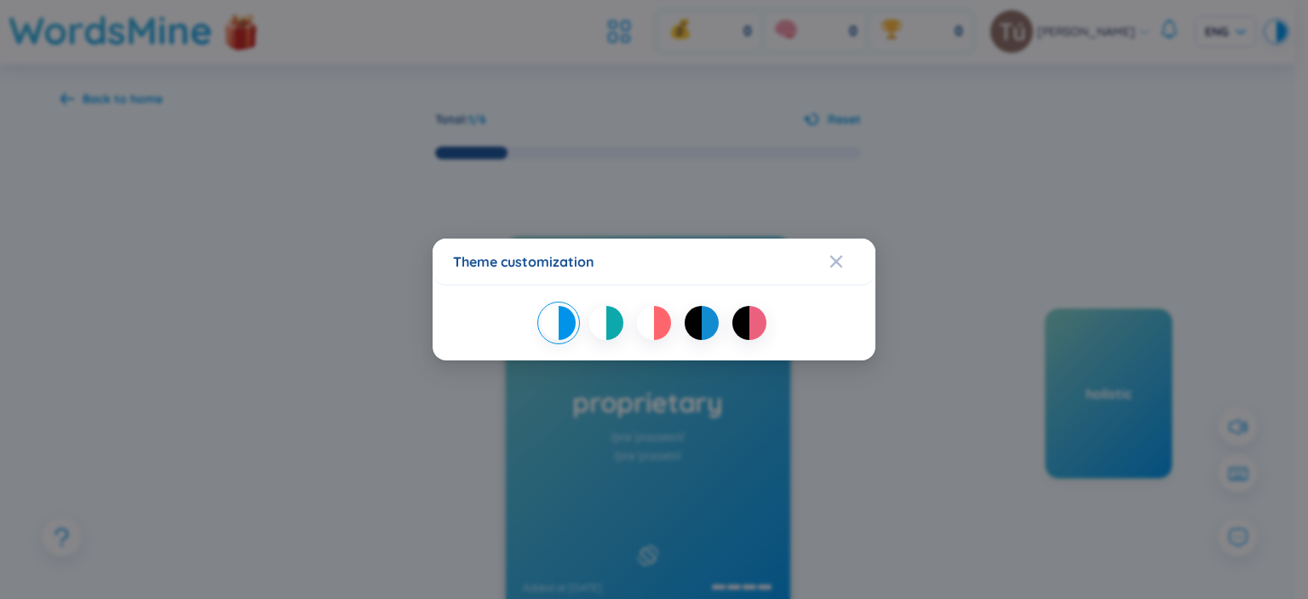
click at [1241, 33] on div "Theme customization" at bounding box center [654, 299] width 1308 height 599
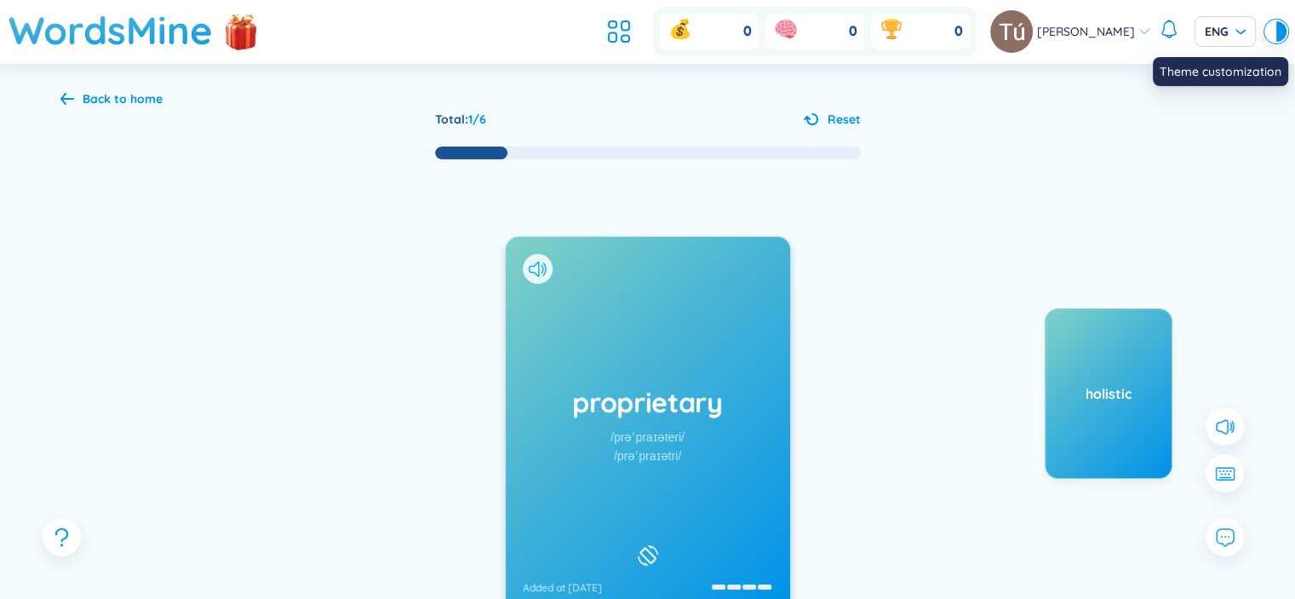
click at [1283, 38] on div at bounding box center [1281, 31] width 10 height 20
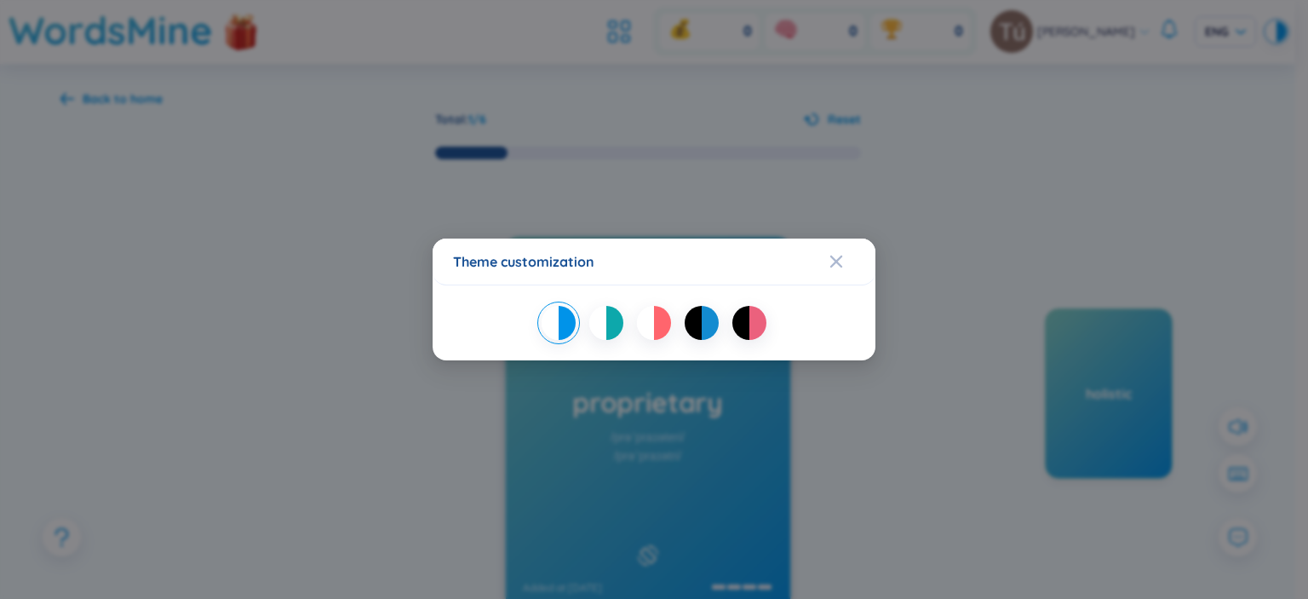
click at [667, 319] on div at bounding box center [662, 323] width 17 height 34
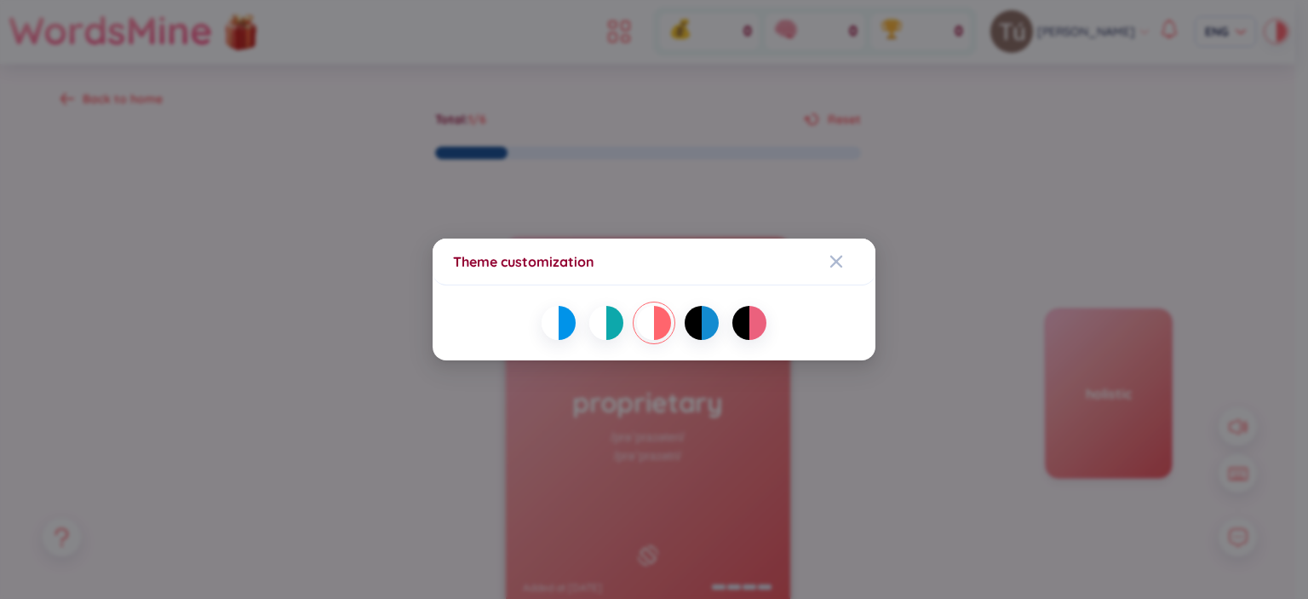
click at [963, 309] on div "Theme customization" at bounding box center [654, 299] width 1308 height 599
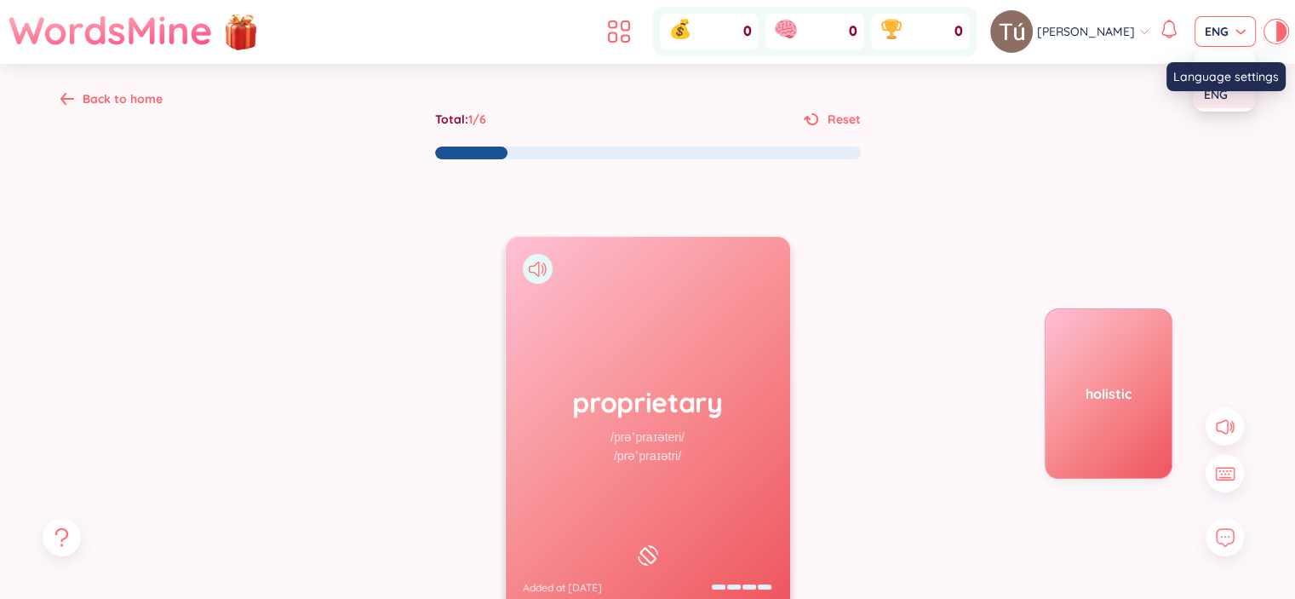
click at [1218, 28] on span "ENG" at bounding box center [1225, 31] width 41 height 17
click at [1223, 68] on div "Language settings" at bounding box center [1225, 76] width 119 height 29
click at [1222, 22] on input "search" at bounding box center [1219, 30] width 29 height 26
click at [1219, 80] on div "Language settings" at bounding box center [1225, 76] width 119 height 29
click at [1218, 118] on div "Total : 1 / 6 Reset proprietary /prəˈpraɪəteri/ /prəˈpraɪətri/ Added at [DATE] …" at bounding box center [647, 415] width 1175 height 611
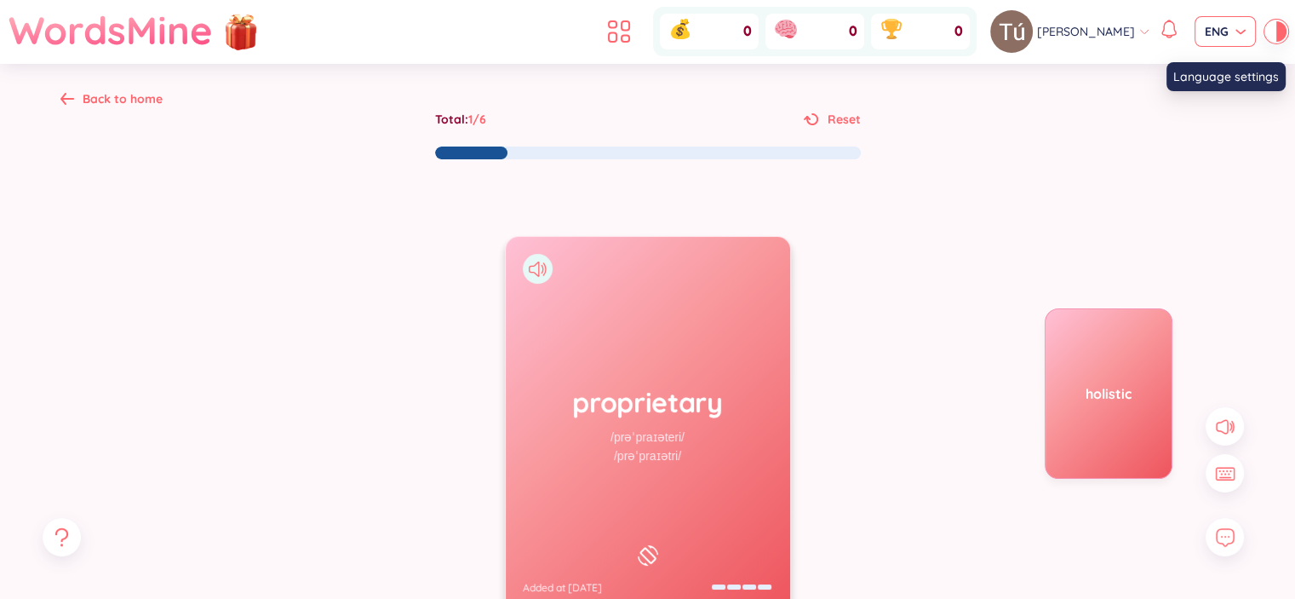
click at [1242, 33] on span "ENG" at bounding box center [1225, 31] width 41 height 17
click at [1236, 64] on div "Language settings" at bounding box center [1225, 76] width 119 height 29
click at [1232, 32] on span "ENG" at bounding box center [1225, 31] width 41 height 17
click at [994, 184] on div "proprietary /prəˈpraɪəteri/ /prəˈpraɪətri/ Added at [DATE] Độc [PERSON_NAME] Eg…" at bounding box center [647, 441] width 1175 height 560
click at [133, 91] on div "Back to home" at bounding box center [123, 98] width 80 height 19
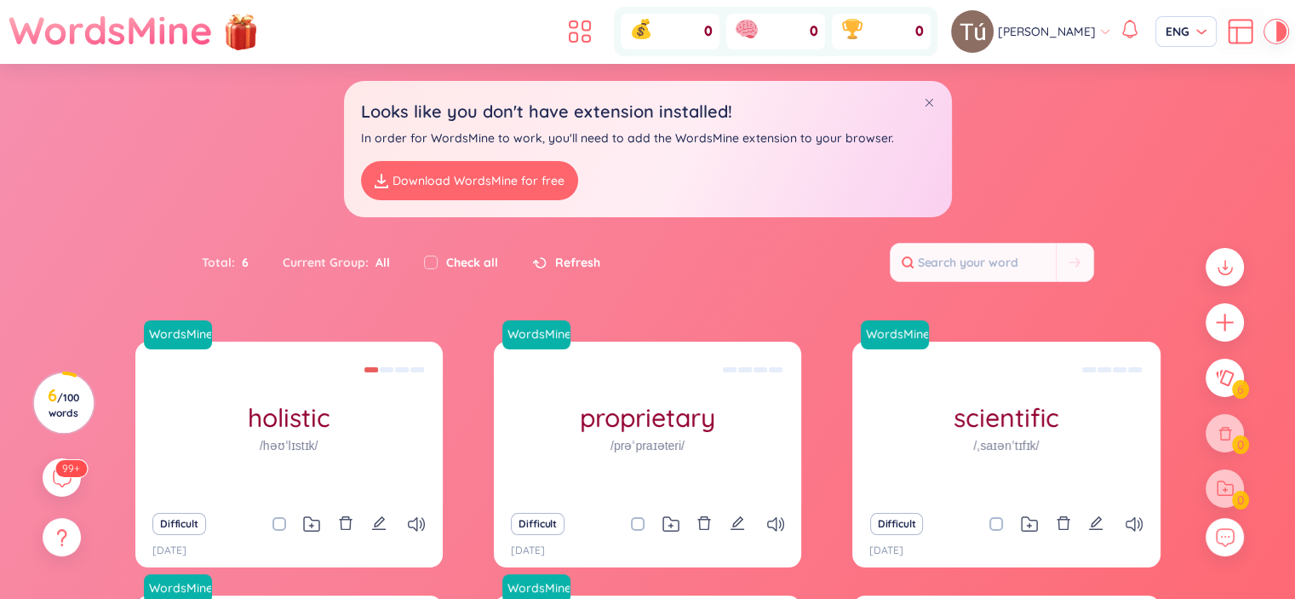
click at [232, 209] on div "Looks like you don't have extension installed! In order for WordsMine to work, …" at bounding box center [647, 140] width 1295 height 153
click at [424, 255] on input "checkbox" at bounding box center [431, 262] width 14 height 14
checkbox input "true"
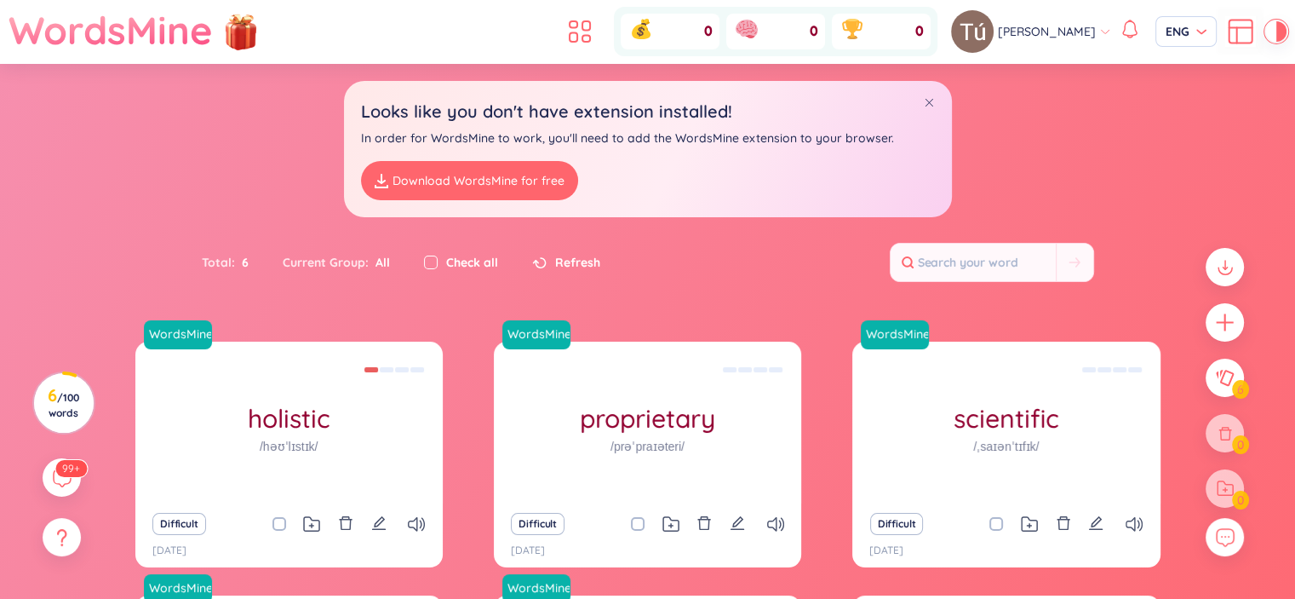
checkbox input "true"
click at [538, 265] on icon at bounding box center [539, 262] width 14 height 11
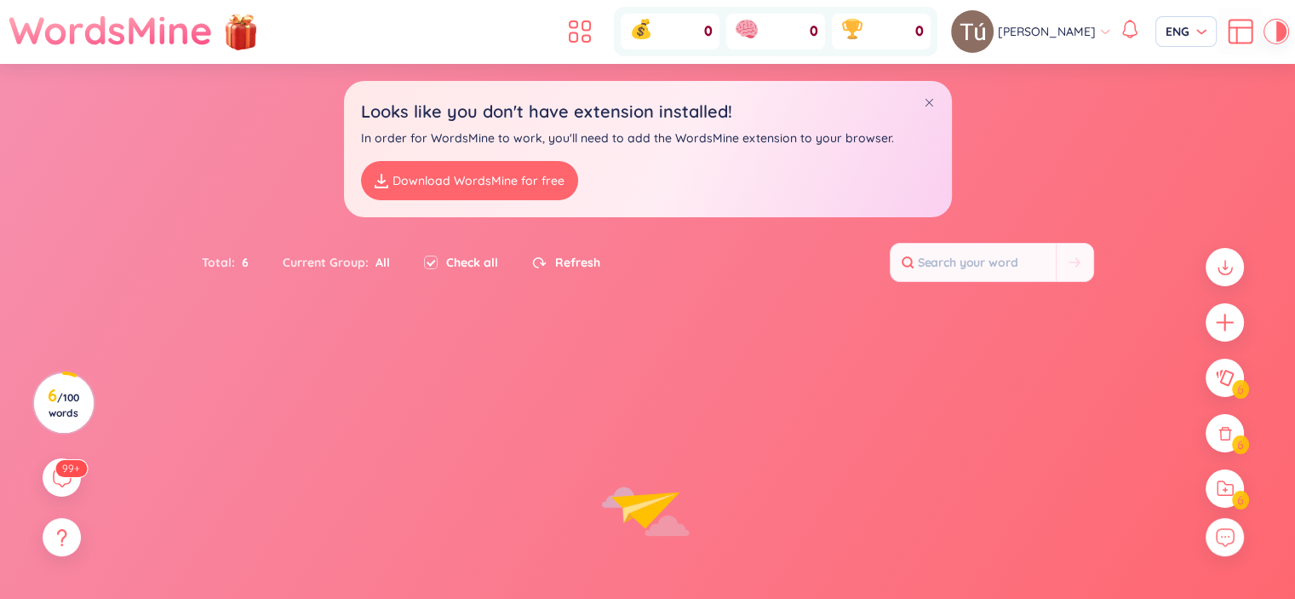
checkbox input "false"
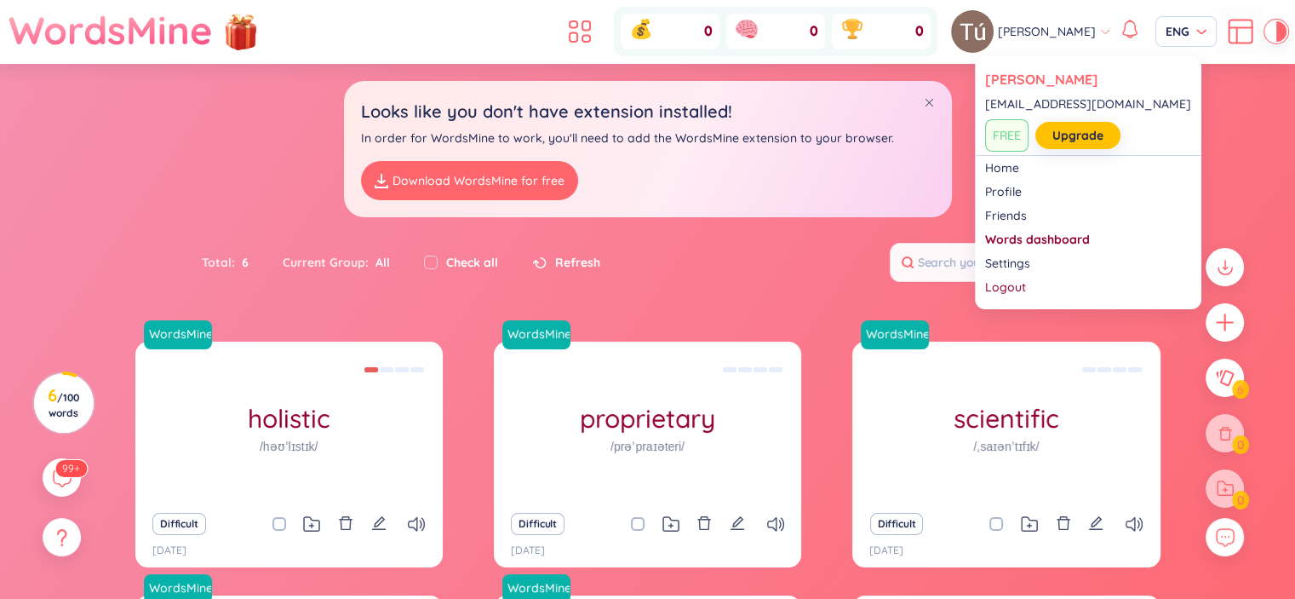
click at [1071, 30] on span "[PERSON_NAME]" at bounding box center [1047, 31] width 98 height 19
click at [1005, 170] on link "Home" at bounding box center [1088, 167] width 206 height 17
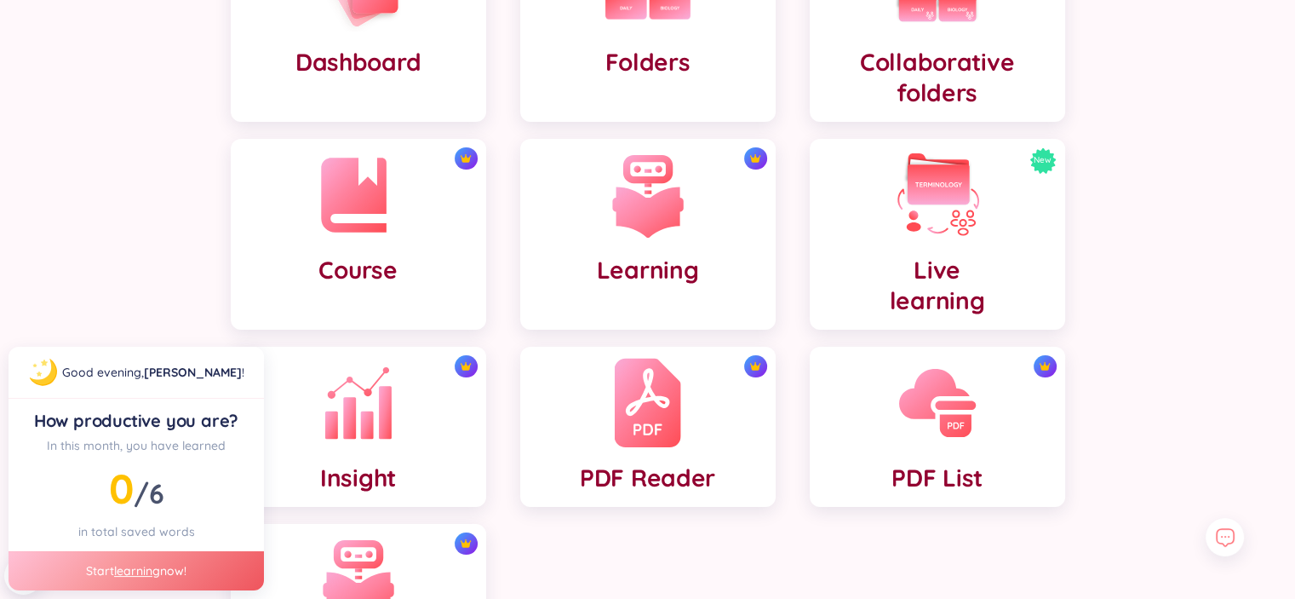
scroll to position [209, 0]
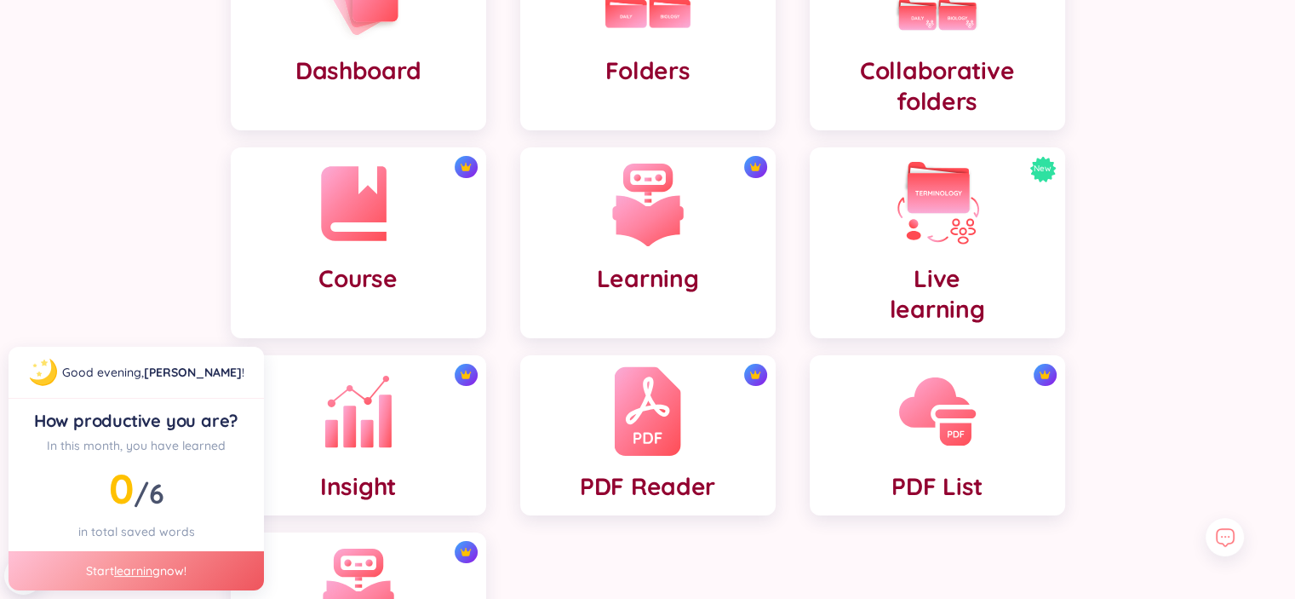
click at [635, 418] on img at bounding box center [647, 411] width 66 height 94
